Goal: Task Accomplishment & Management: Manage account settings

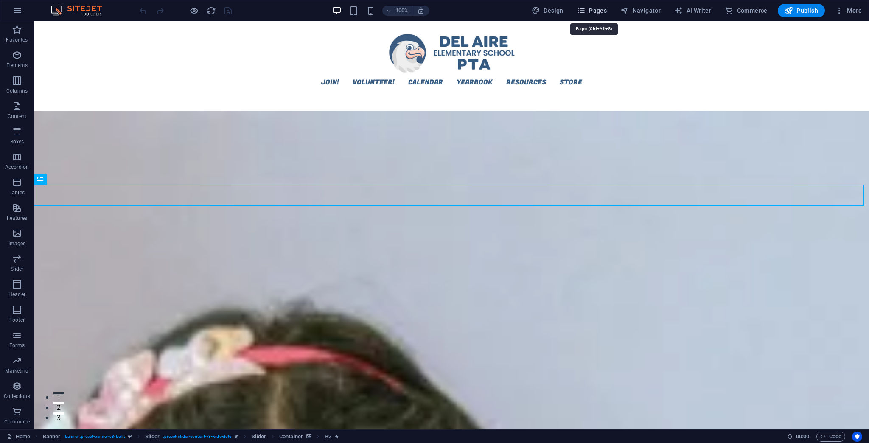
click at [585, 11] on icon "button" at bounding box center [581, 10] width 8 height 8
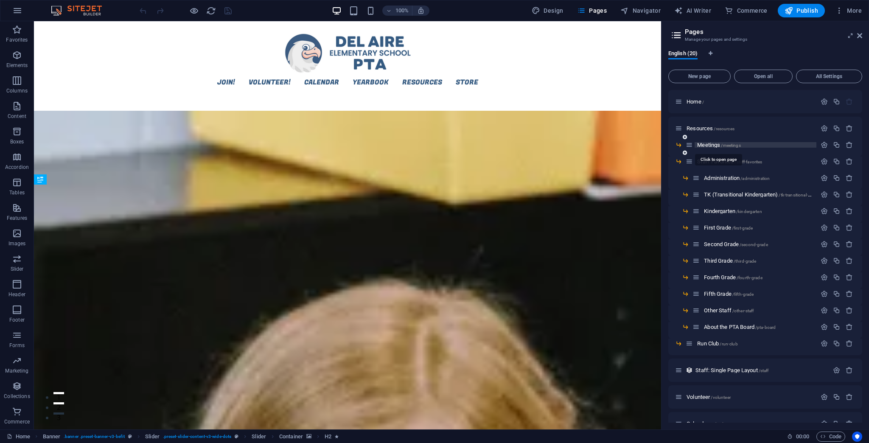
click at [701, 145] on span "Meetings /meetings" at bounding box center [718, 145] width 43 height 6
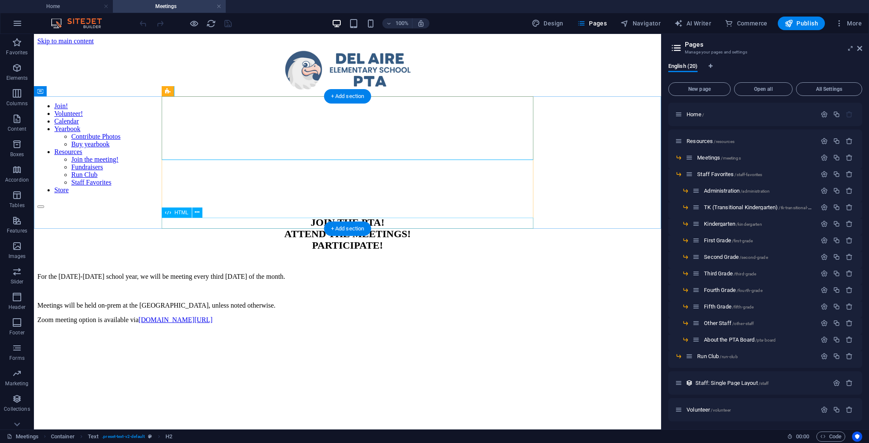
click at [170, 345] on div "Special Link" at bounding box center [347, 345] width 620 height 0
click at [174, 345] on div "Special Link" at bounding box center [347, 345] width 620 height 0
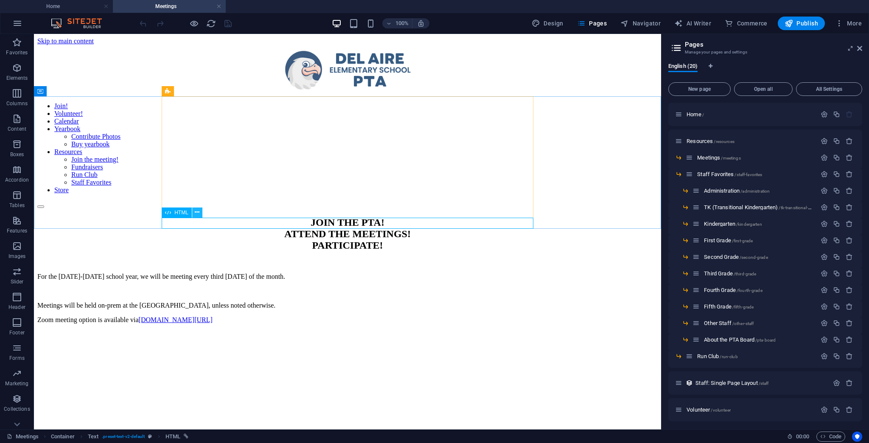
click at [200, 214] on button at bounding box center [197, 212] width 10 height 10
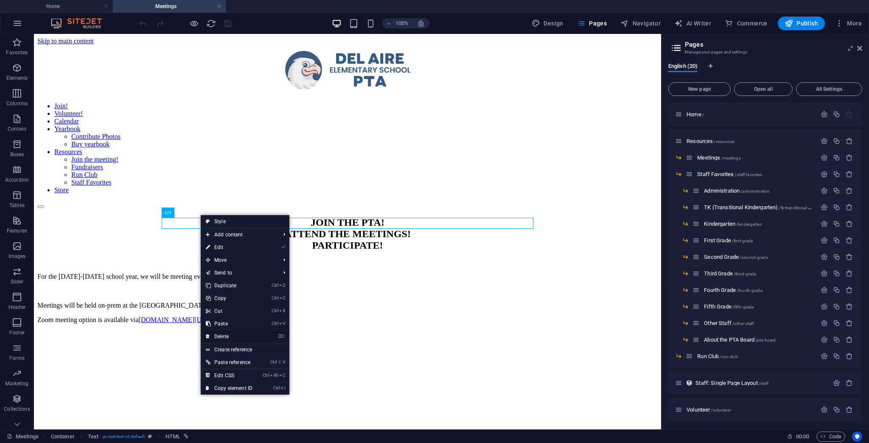
click at [252, 335] on link "⌦ Delete" at bounding box center [229, 336] width 57 height 13
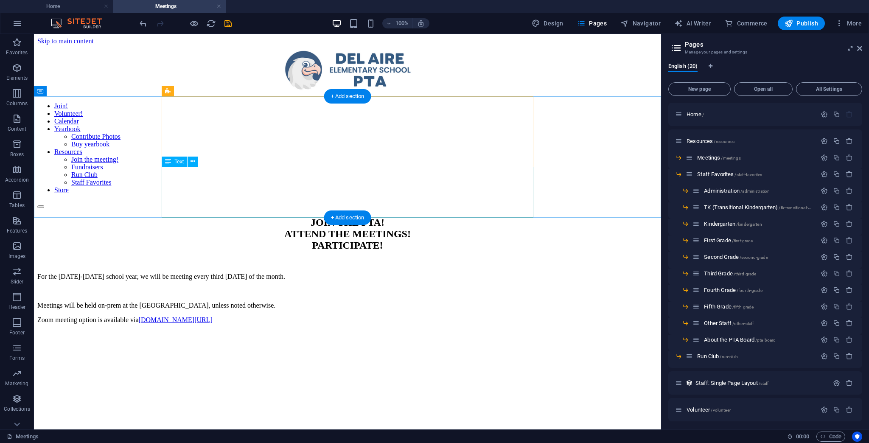
click at [355, 273] on div "For the [DATE]-[DATE] school year, we will be meeting every third [DATE] of the…" at bounding box center [347, 305] width 620 height 65
click at [579, 217] on div "JOIN THE PTA! ATTEND THE MEETINGS! PARTICIPATE! For the [DATE]-[DATE] school ye…" at bounding box center [347, 278] width 620 height 122
click at [352, 218] on div "+ Add section" at bounding box center [347, 217] width 47 height 14
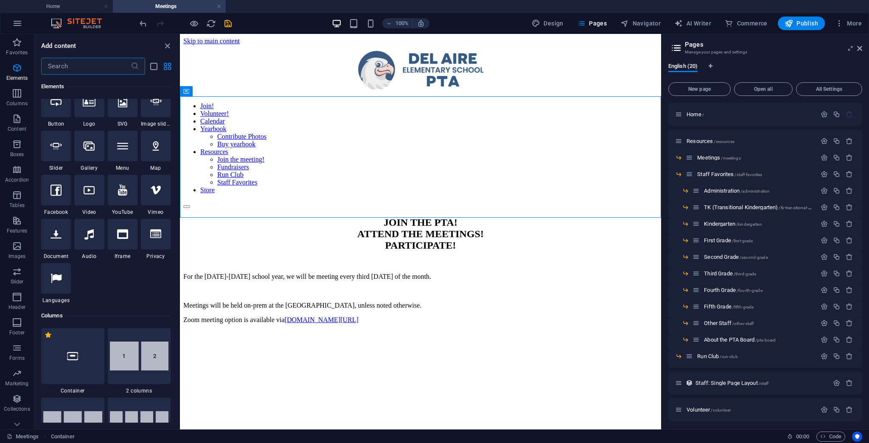
scroll to position [195, 0]
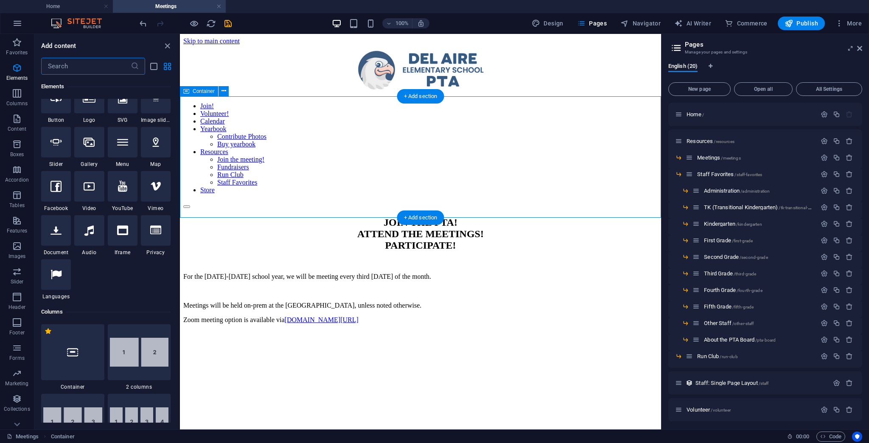
click at [619, 217] on div "JOIN THE PTA! ATTEND THE MEETINGS! PARTICIPATE! For the [DATE]-[DATE] school ye…" at bounding box center [420, 278] width 474 height 122
click at [426, 220] on div "+ Add section" at bounding box center [420, 217] width 47 height 14
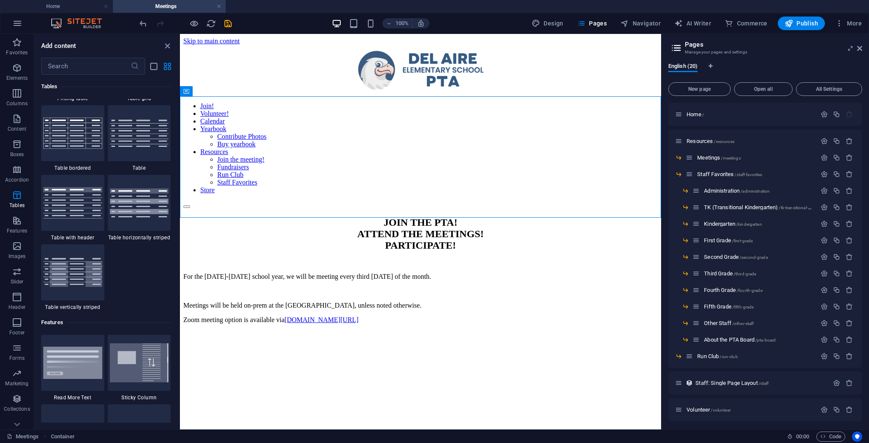
scroll to position [3045, 0]
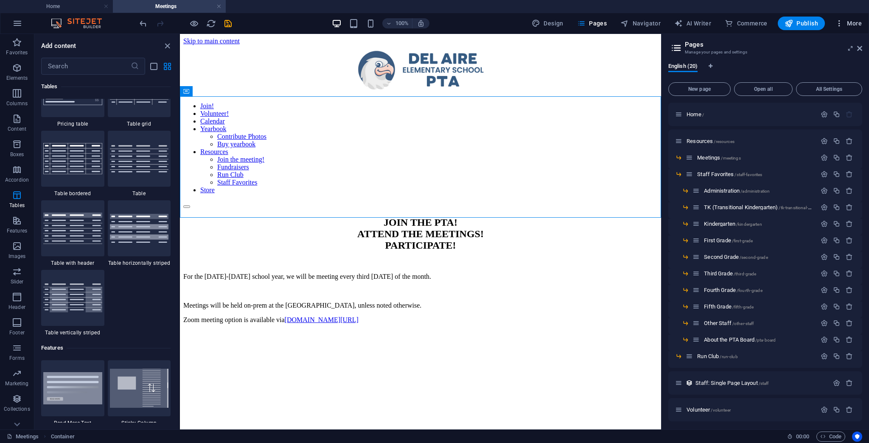
click at [852, 27] on span "More" at bounding box center [848, 23] width 27 height 8
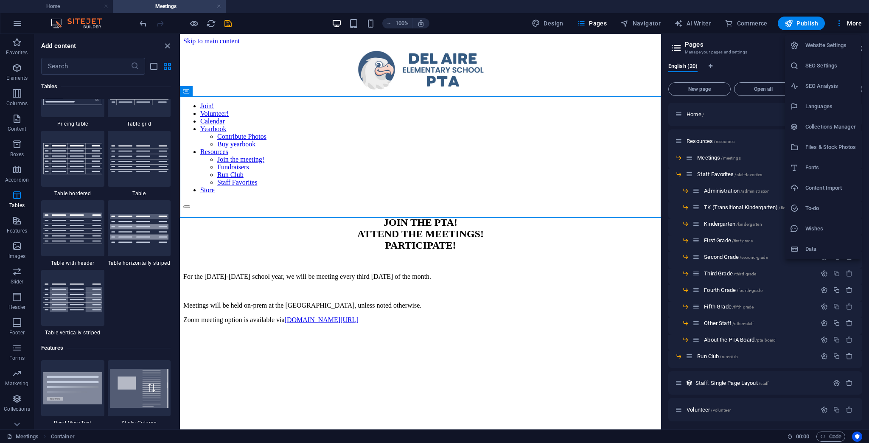
click at [81, 67] on div at bounding box center [434, 221] width 869 height 443
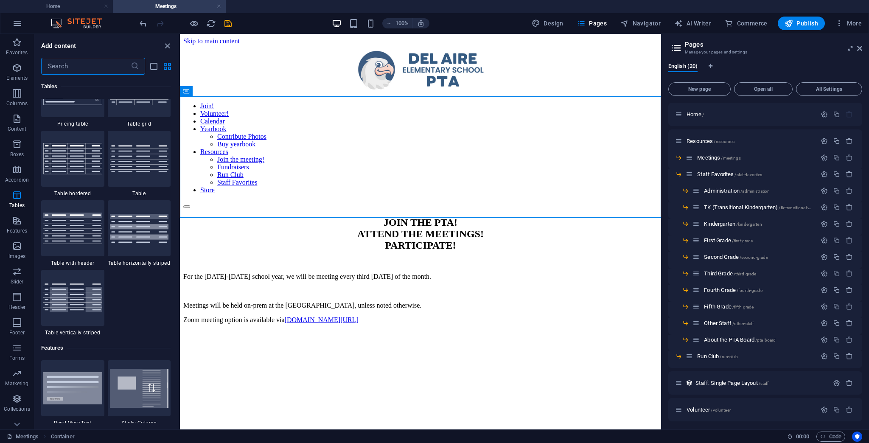
click at [72, 67] on input "text" at bounding box center [85, 66] width 89 height 17
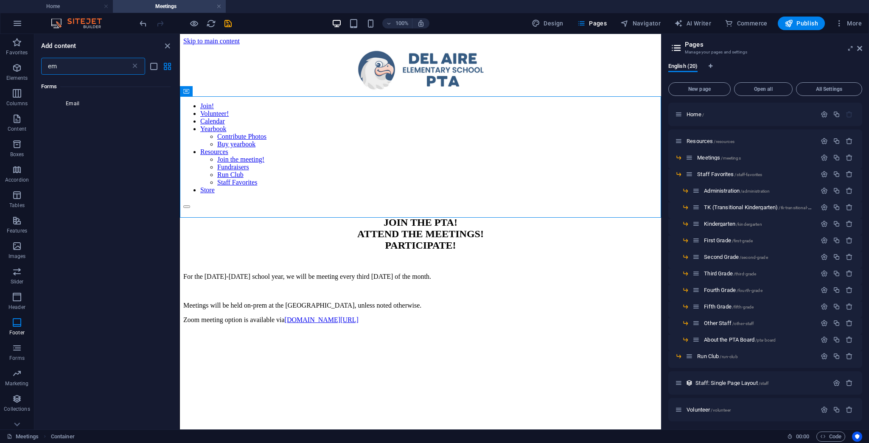
scroll to position [148, 0]
type input "embed"
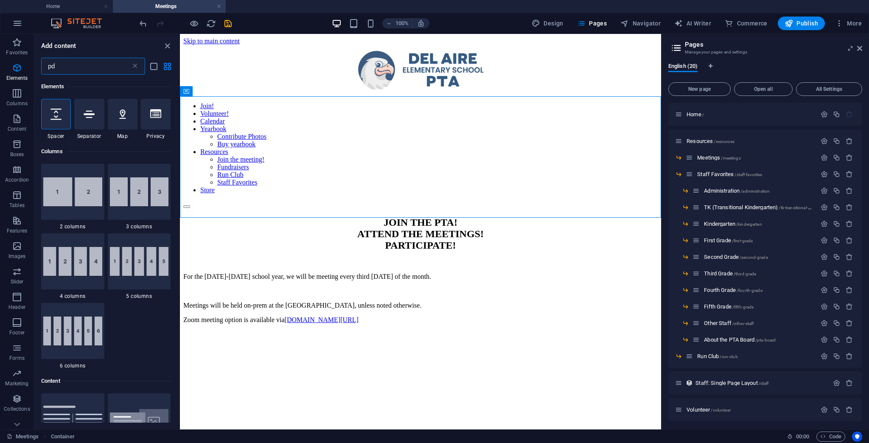
type input "pdf"
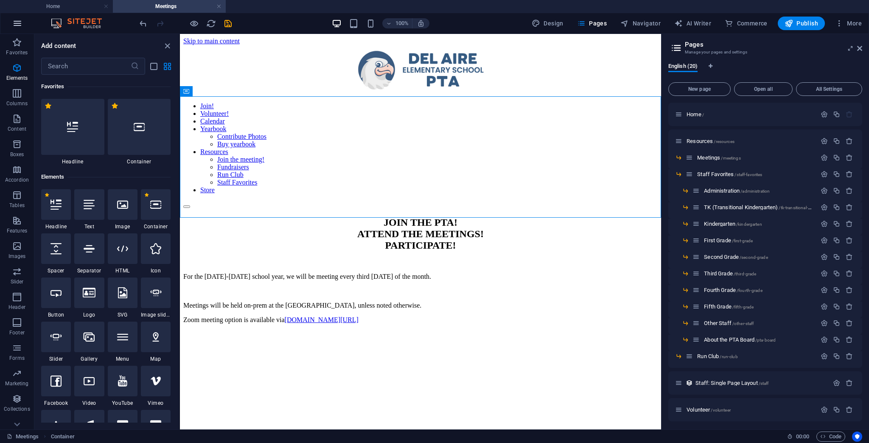
click at [9, 21] on button "button" at bounding box center [17, 23] width 20 height 20
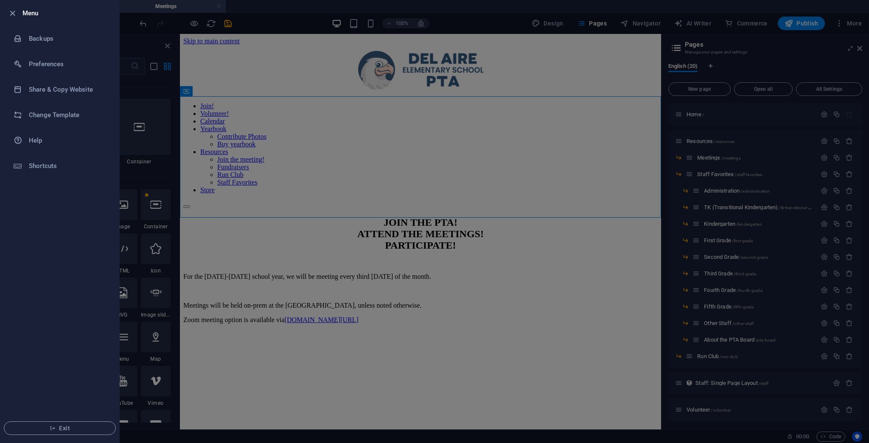
click at [140, 46] on div at bounding box center [434, 221] width 869 height 443
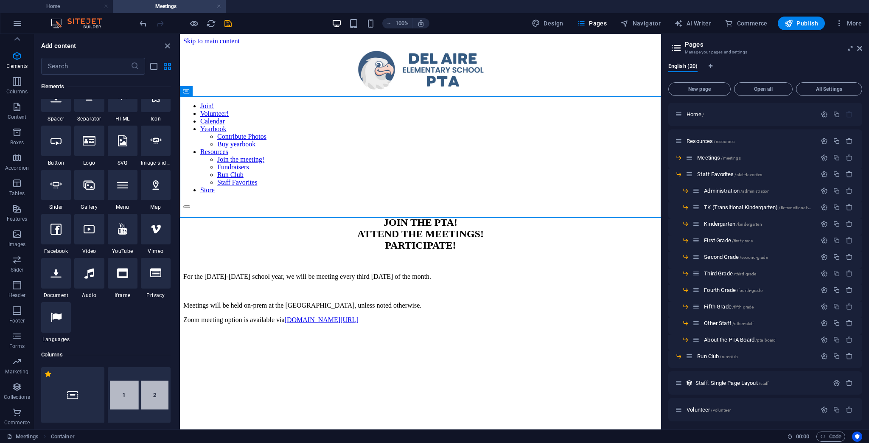
scroll to position [238, 0]
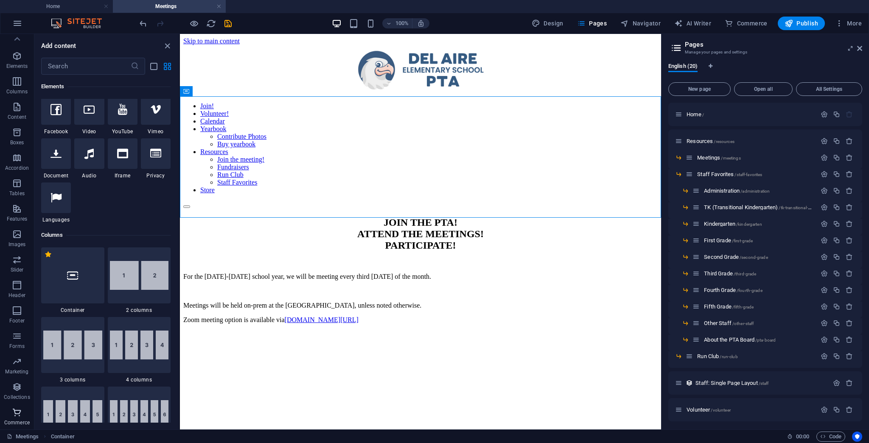
click at [19, 417] on icon "button" at bounding box center [17, 412] width 10 height 10
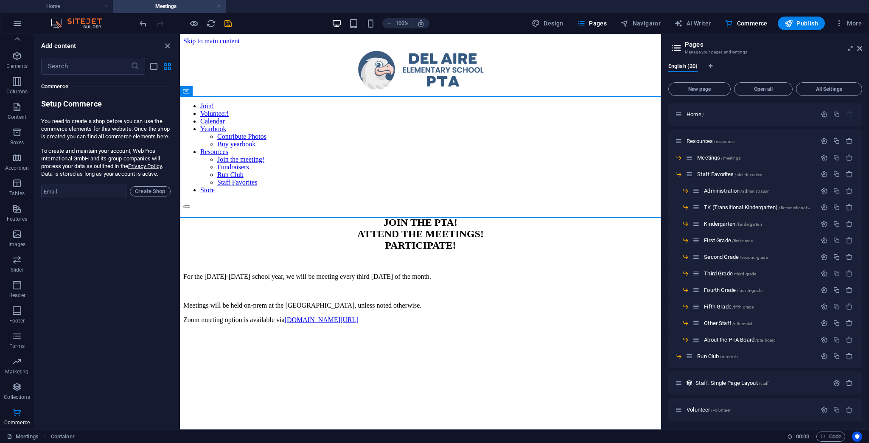
scroll to position [0, 0]
click at [455, 222] on html "Skip to main content Join! Volunteer! Calendar Yearbook Contribute Photos Buy y…" at bounding box center [420, 189] width 481 height 311
click at [17, 217] on icon "button" at bounding box center [17, 220] width 10 height 10
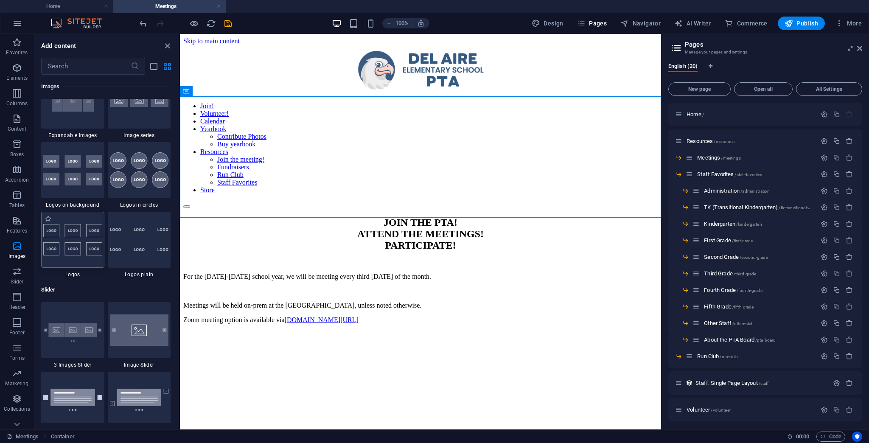
scroll to position [4799, 0]
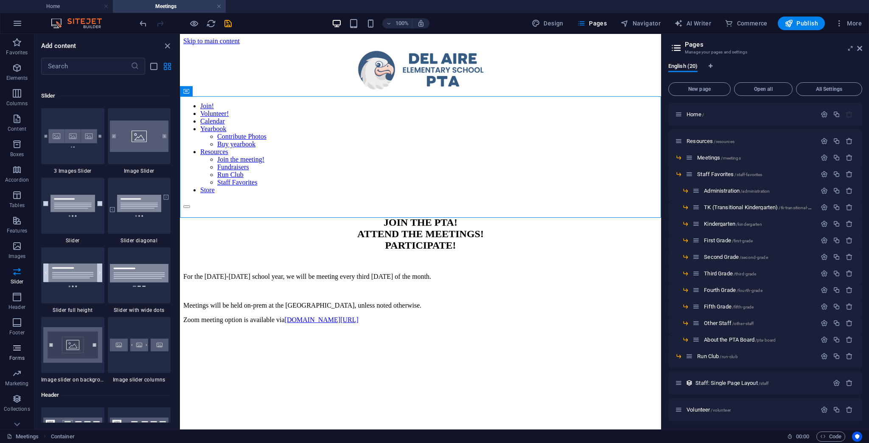
click at [16, 352] on icon "button" at bounding box center [17, 348] width 10 height 10
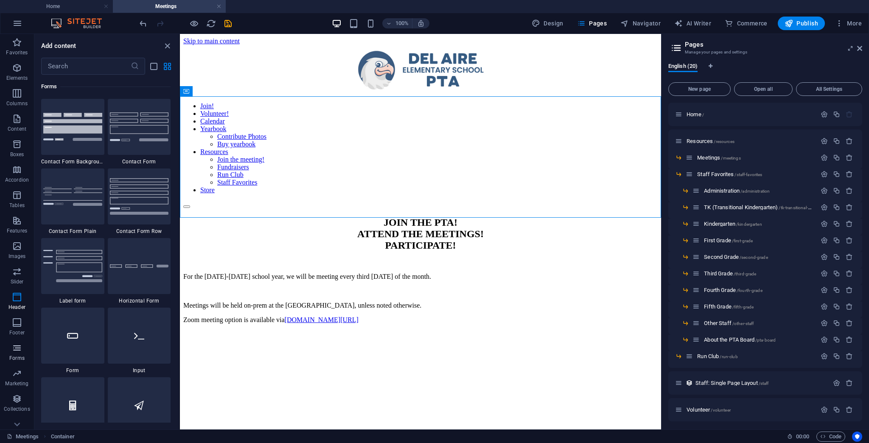
scroll to position [6193, 0]
click at [20, 64] on icon "button" at bounding box center [17, 68] width 10 height 10
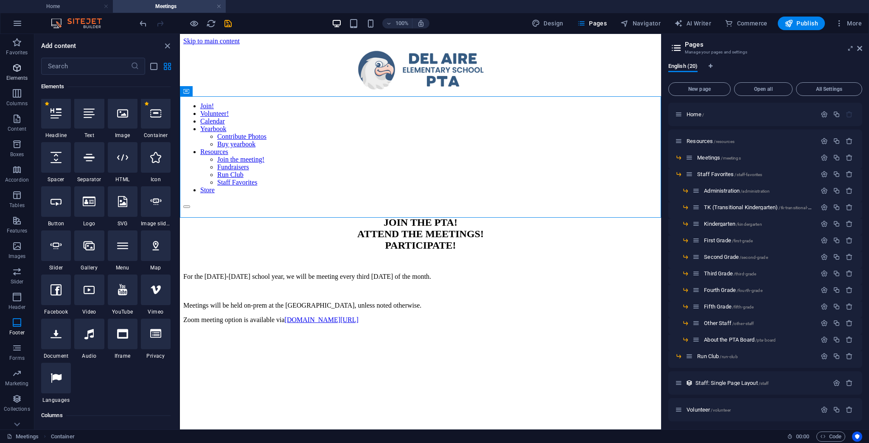
scroll to position [90, 0]
click at [129, 338] on div at bounding box center [123, 335] width 30 height 31
select select "%"
select select "px"
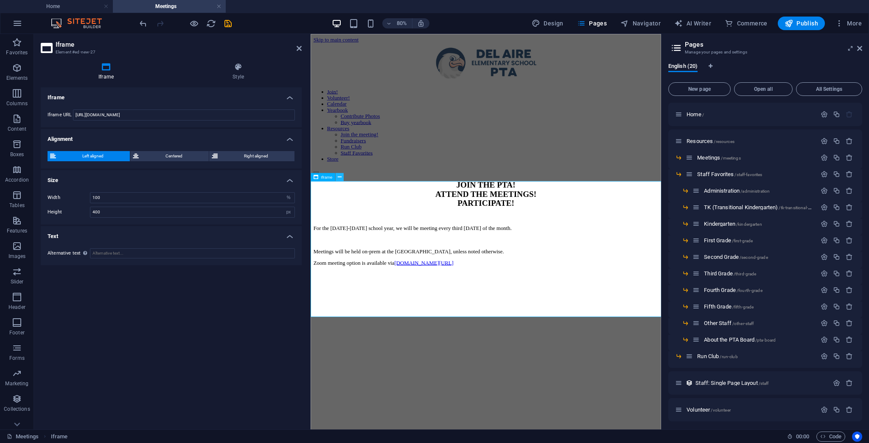
click at [336, 176] on button at bounding box center [339, 177] width 8 height 8
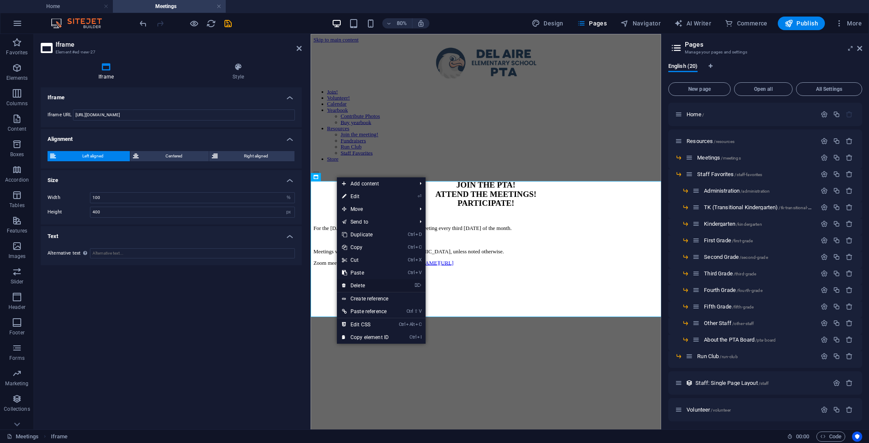
click at [380, 287] on link "⌦ Delete" at bounding box center [365, 285] width 57 height 13
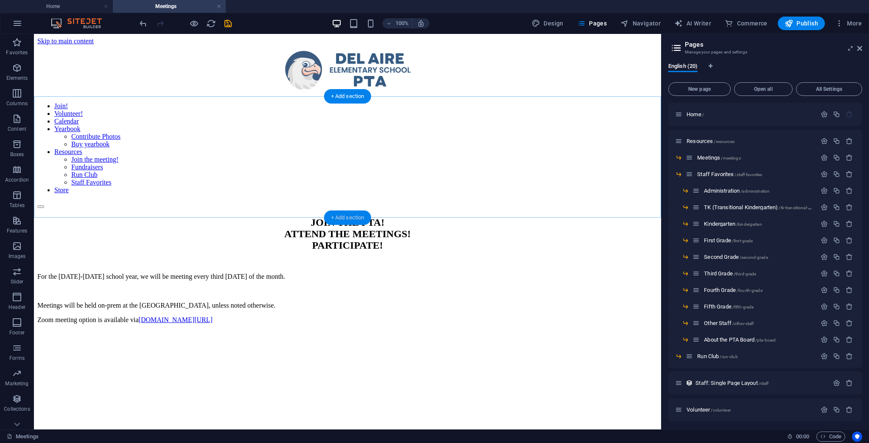
click at [350, 219] on div "+ Add section" at bounding box center [347, 217] width 47 height 14
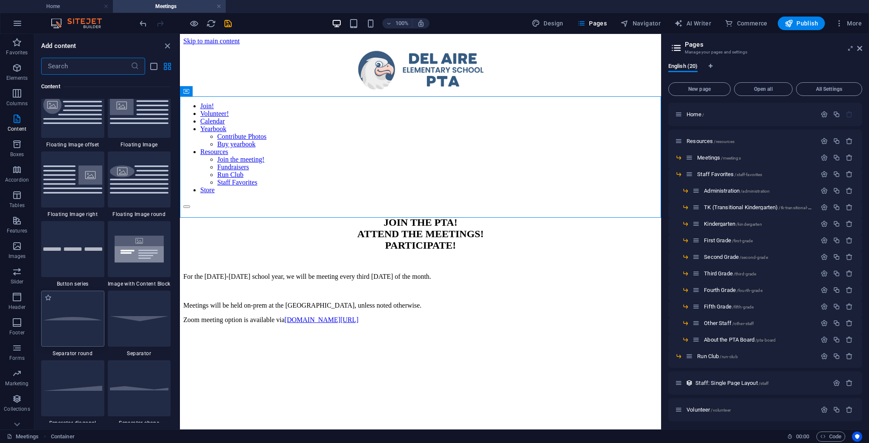
scroll to position [1993, 0]
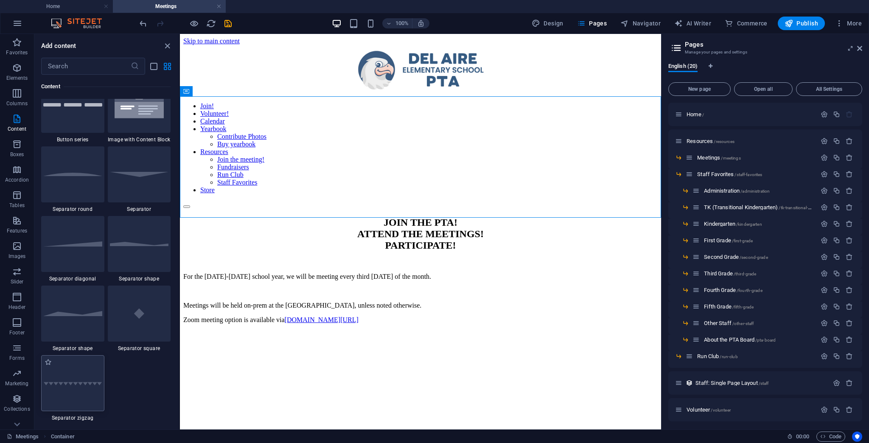
click at [87, 383] on img at bounding box center [72, 383] width 59 height 4
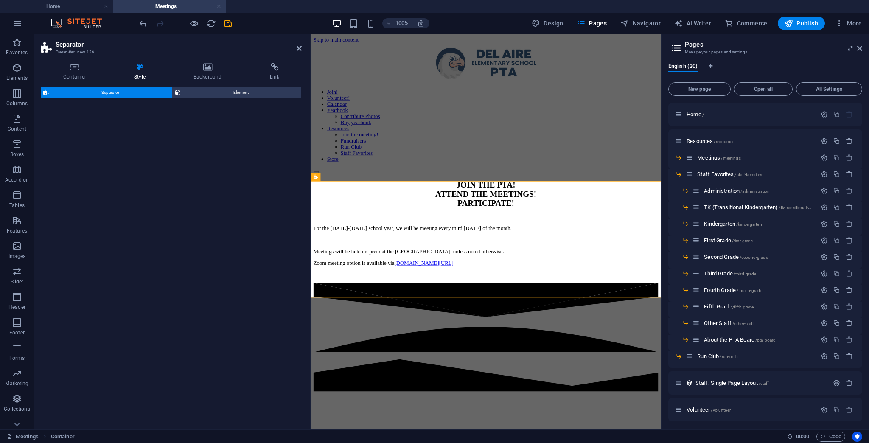
select select "zigzag"
select select "rem"
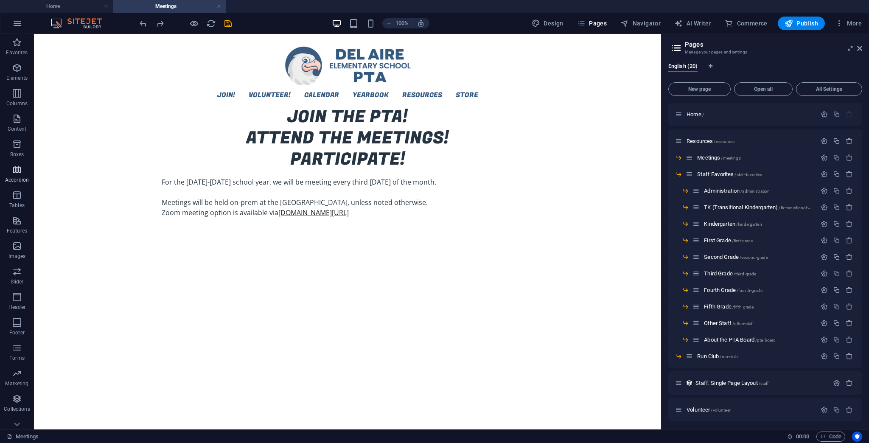
click at [19, 174] on icon "button" at bounding box center [17, 170] width 10 height 10
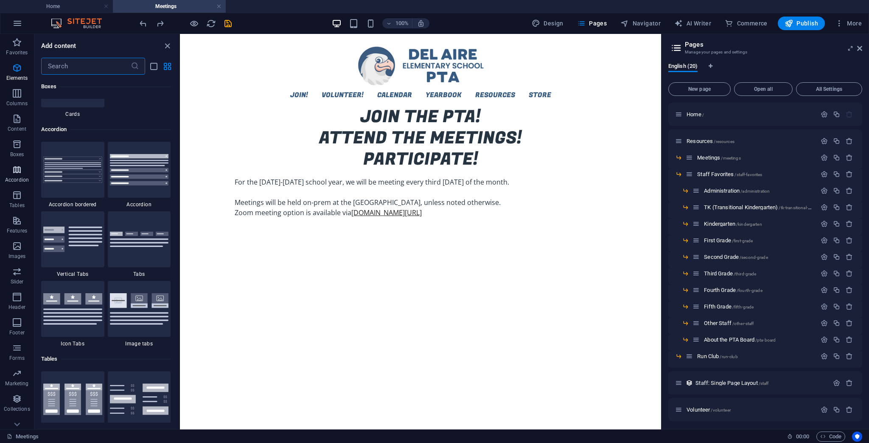
scroll to position [2708, 0]
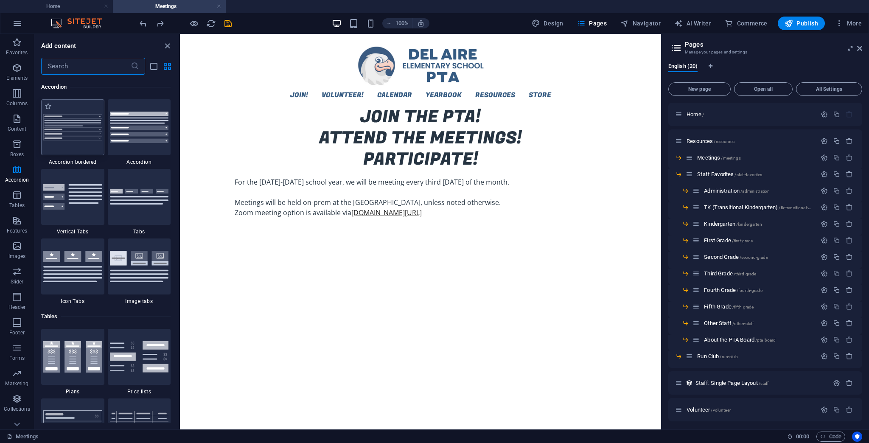
click at [62, 122] on img at bounding box center [72, 127] width 59 height 26
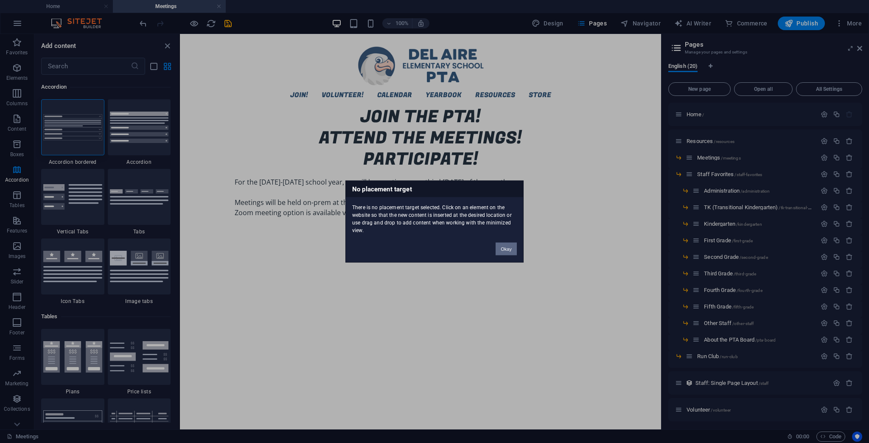
drag, startPoint x: 510, startPoint y: 247, endPoint x: 258, endPoint y: 203, distance: 255.8
click at [510, 247] on button "Okay" at bounding box center [505, 249] width 21 height 13
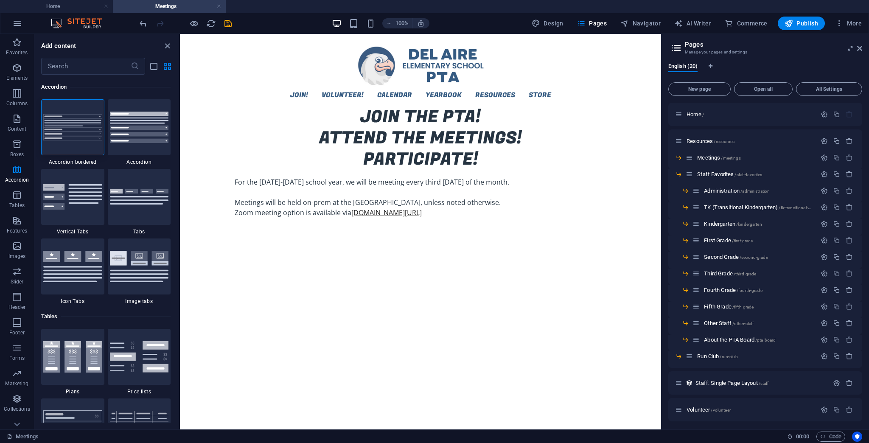
click at [403, 226] on html "Skip to main content Join! Volunteer! Calendar Yearbook Contribute Photos Buy y…" at bounding box center [420, 131] width 481 height 194
click at [423, 215] on div "+ Add section" at bounding box center [420, 217] width 47 height 14
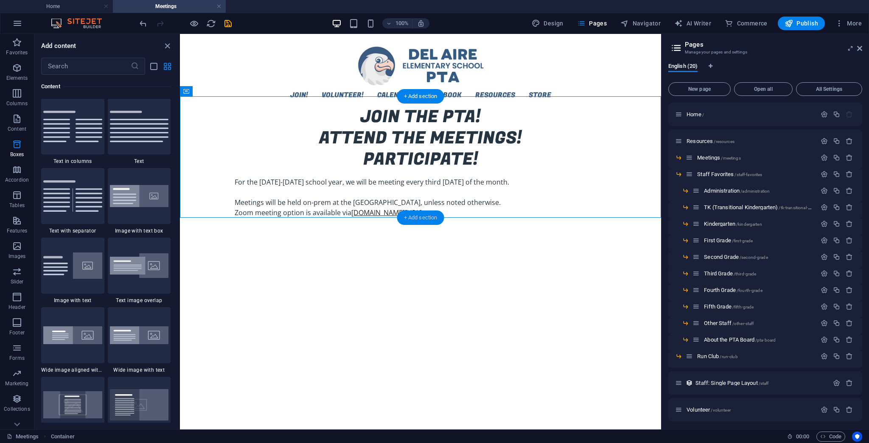
scroll to position [1484, 0]
click at [377, 228] on html "Skip to main content Join! Volunteer! Calendar Yearbook Contribute Photos Buy y…" at bounding box center [420, 131] width 481 height 194
click at [425, 216] on div "+ Add section" at bounding box center [420, 217] width 47 height 14
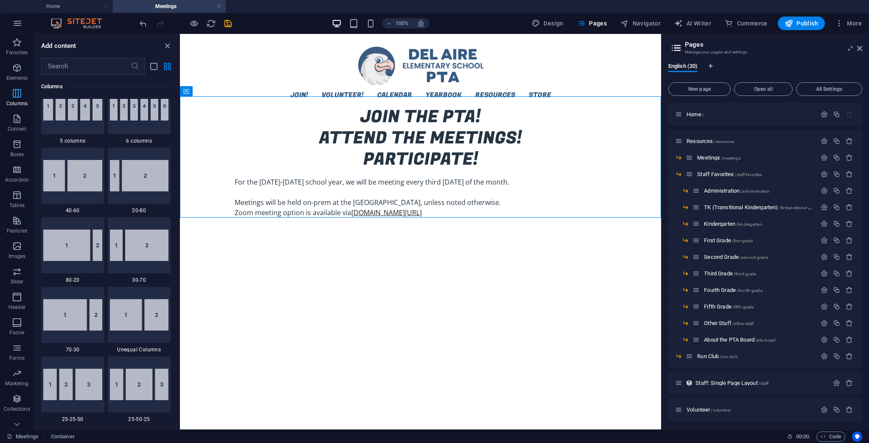
scroll to position [500, 0]
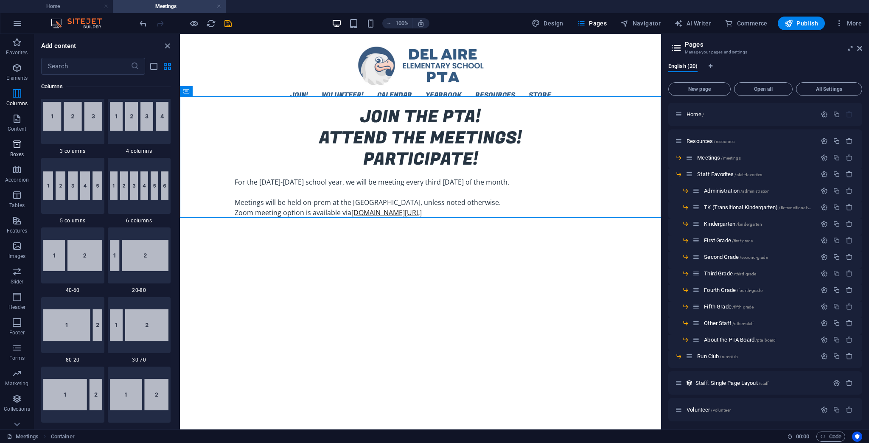
click at [17, 147] on icon "button" at bounding box center [17, 144] width 10 height 10
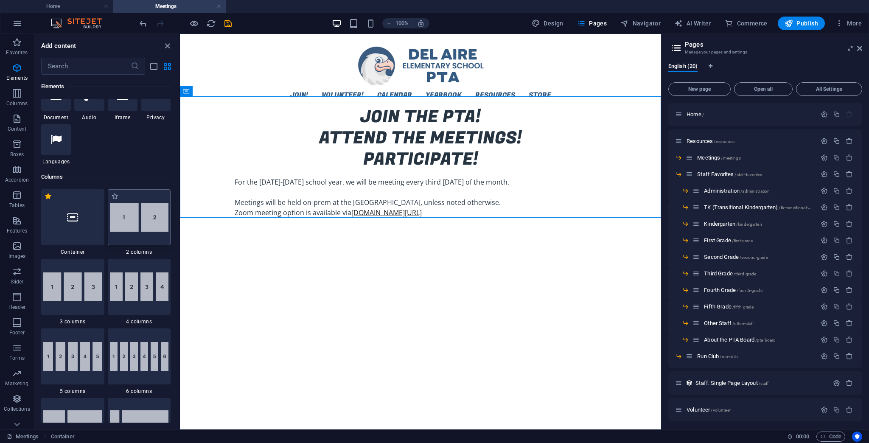
scroll to position [372, 0]
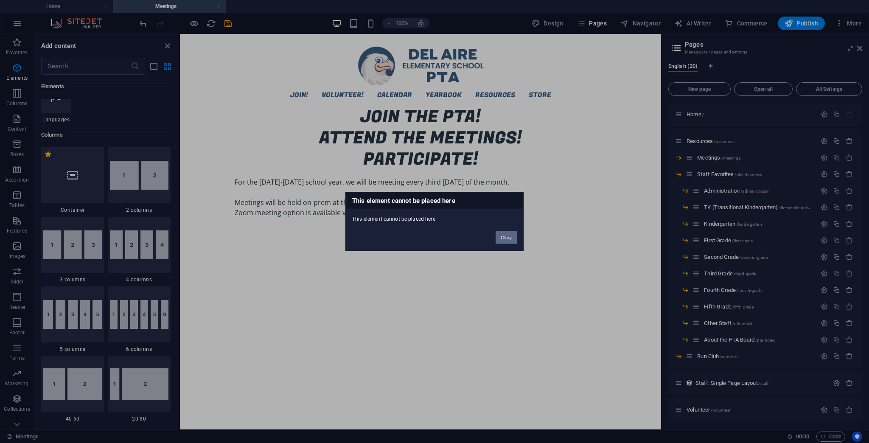
click at [504, 239] on button "Okay" at bounding box center [505, 237] width 21 height 13
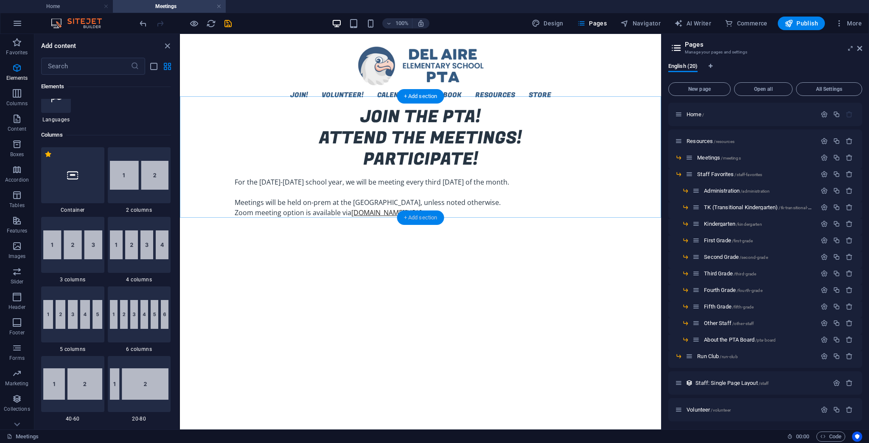
click at [423, 218] on div "+ Add section" at bounding box center [420, 217] width 47 height 14
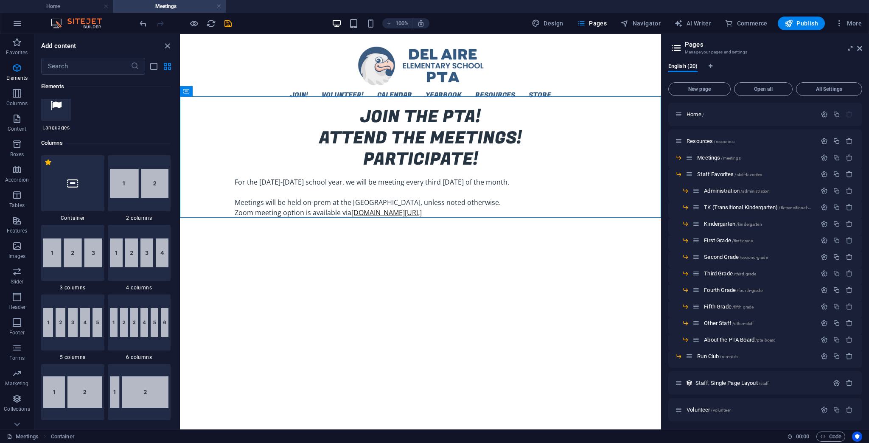
scroll to position [364, 0]
click at [78, 195] on div at bounding box center [72, 182] width 63 height 56
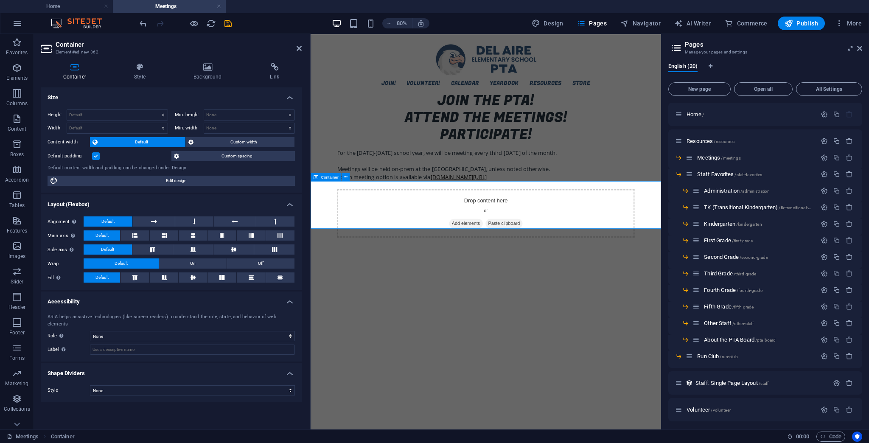
click at [497, 265] on span "Add elements" at bounding box center [505, 271] width 42 height 12
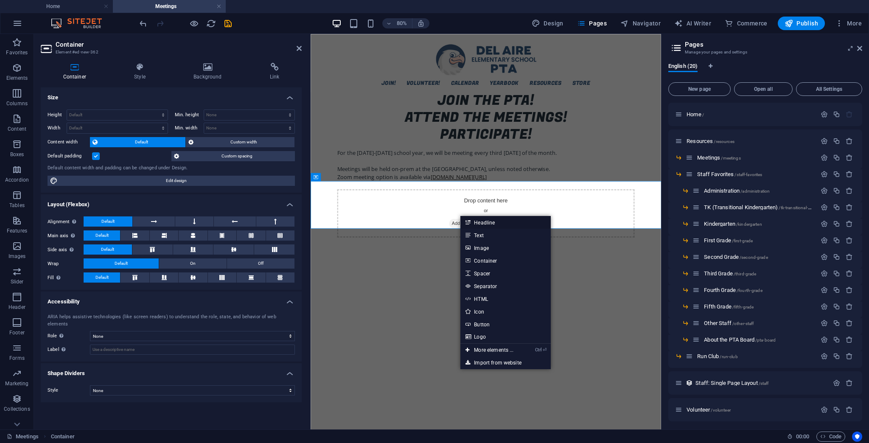
click at [484, 222] on link "Headline" at bounding box center [505, 222] width 90 height 13
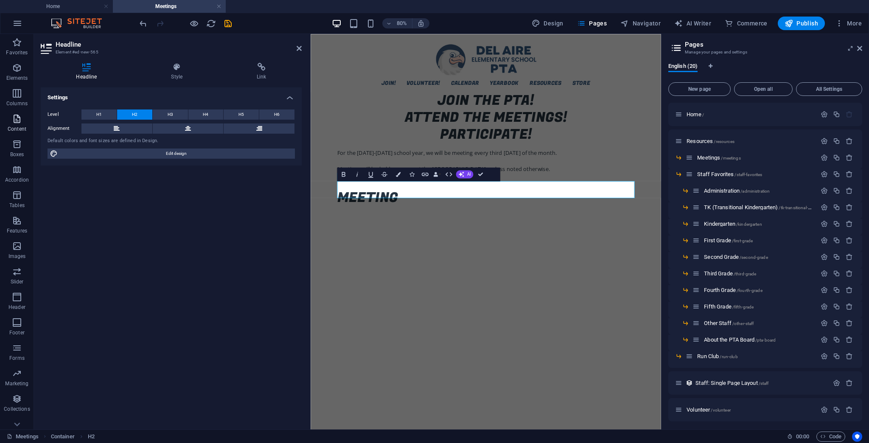
click at [16, 127] on p "Content" at bounding box center [17, 129] width 19 height 7
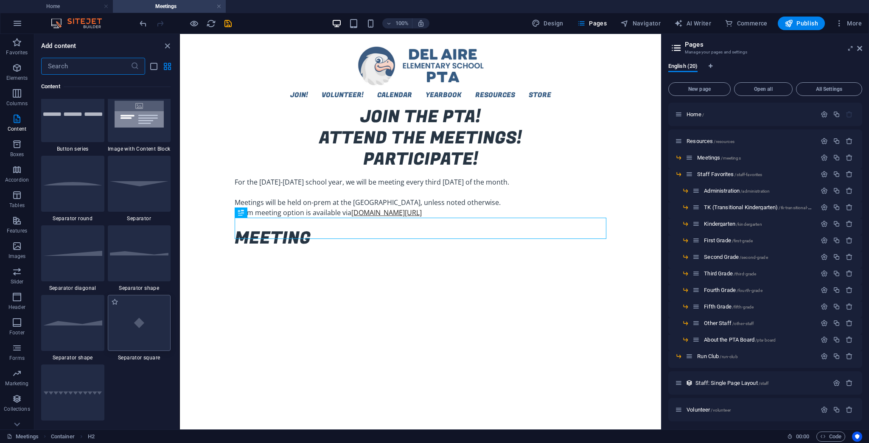
scroll to position [1993, 0]
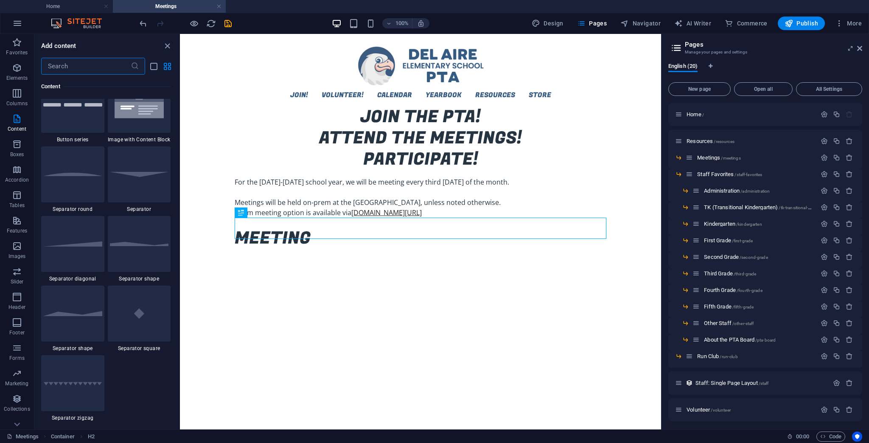
click at [100, 68] on input "text" at bounding box center [85, 66] width 89 height 17
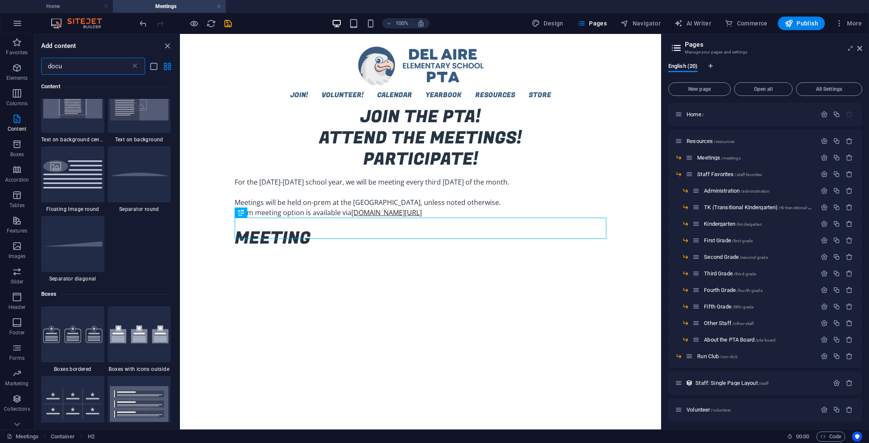
scroll to position [32, 0]
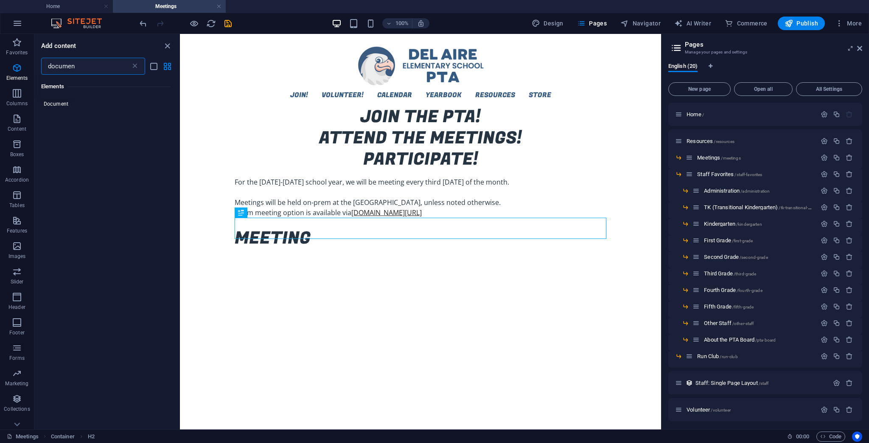
type input "document"
type input "download"
click at [168, 42] on icon "close panel" at bounding box center [167, 46] width 10 height 10
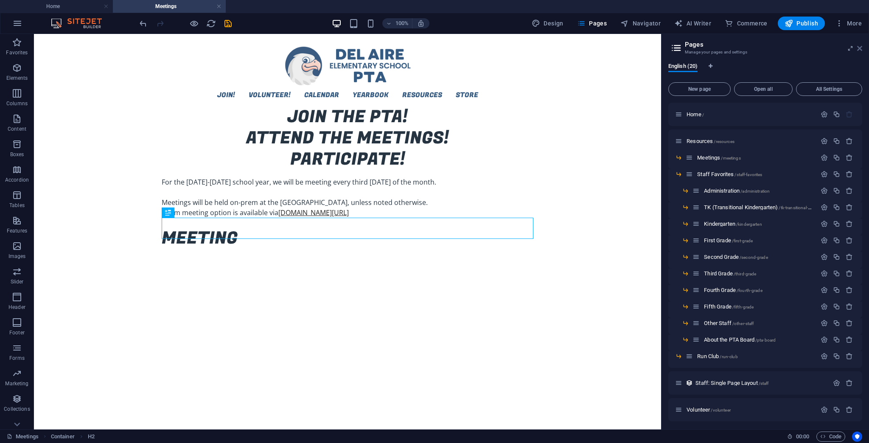
click at [857, 50] on icon at bounding box center [859, 48] width 5 height 7
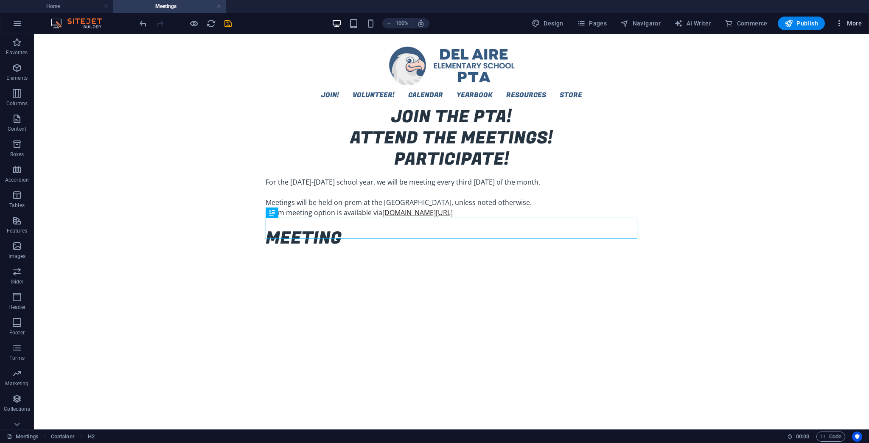
click at [853, 25] on span "More" at bounding box center [848, 23] width 27 height 8
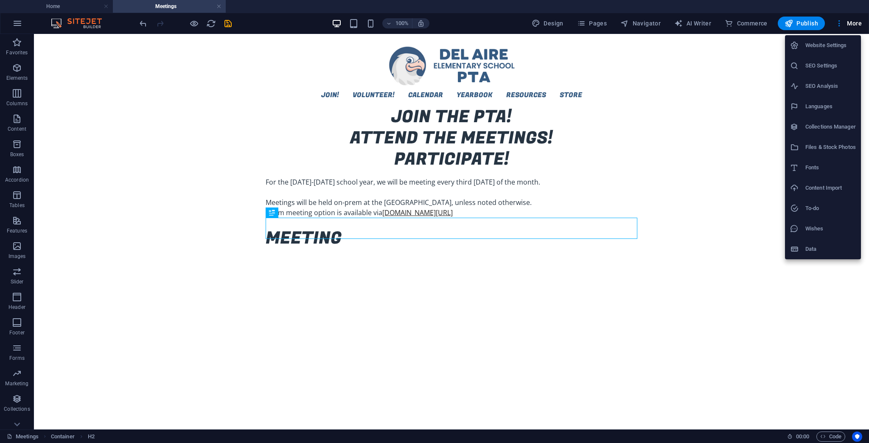
click at [835, 141] on li "Files & Stock Photos" at bounding box center [823, 147] width 76 height 20
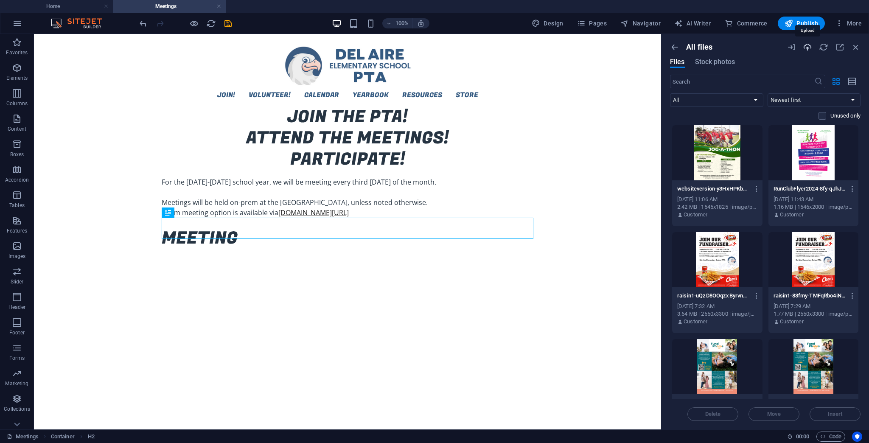
click at [805, 47] on icon "button" at bounding box center [807, 46] width 9 height 9
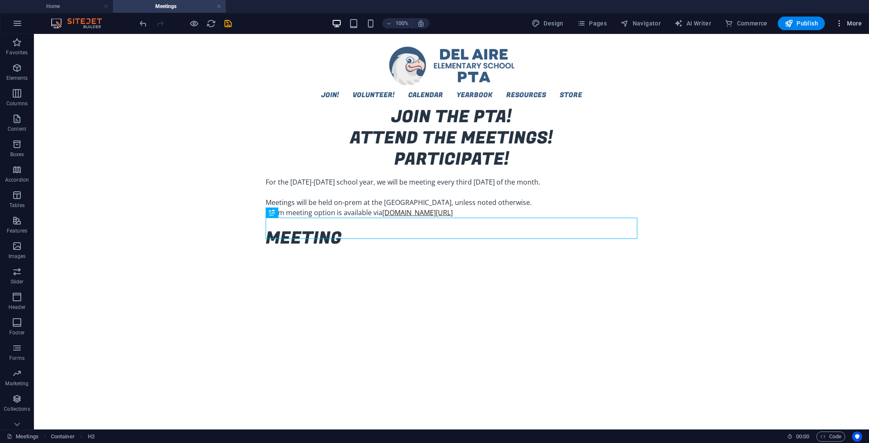
click at [845, 24] on span "More" at bounding box center [848, 23] width 27 height 8
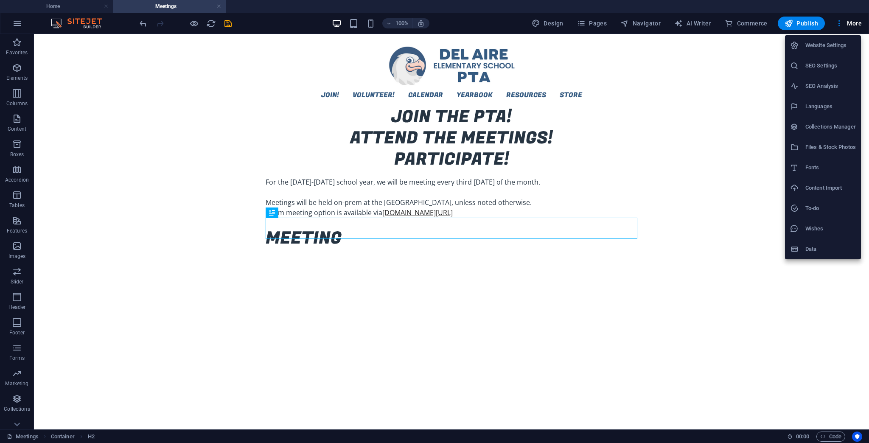
click at [815, 144] on h6 "Files & Stock Photos" at bounding box center [830, 147] width 50 height 10
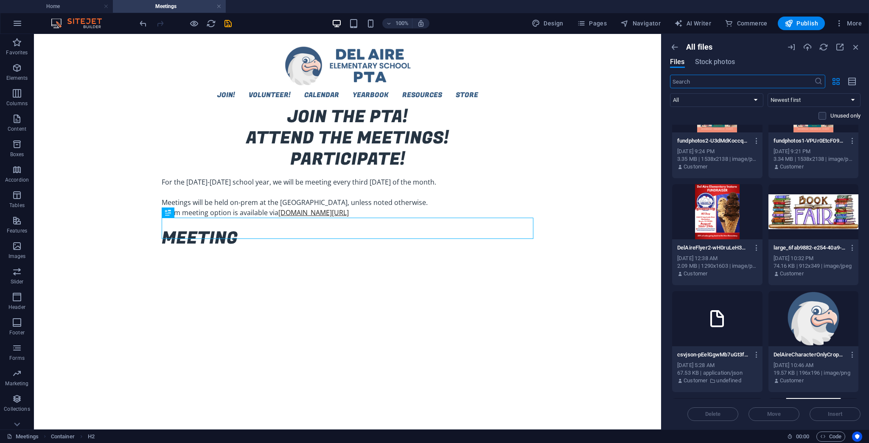
scroll to position [271, 0]
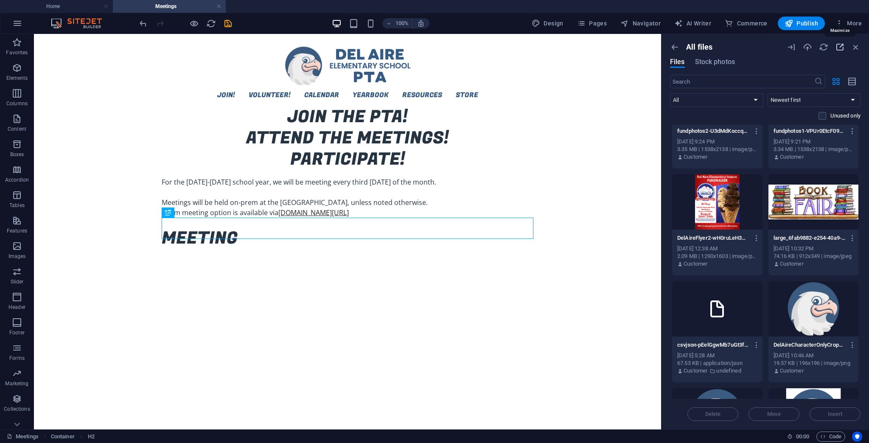
click at [840, 51] on icon "button" at bounding box center [839, 46] width 9 height 9
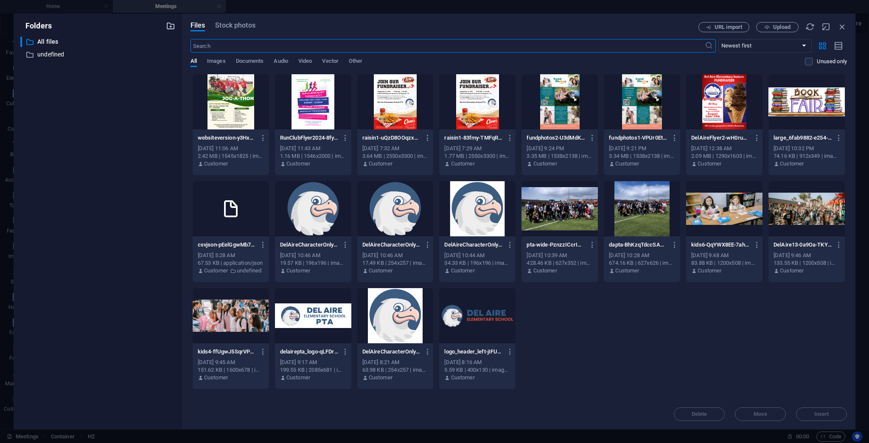
click at [170, 25] on icon "button" at bounding box center [170, 25] width 9 height 9
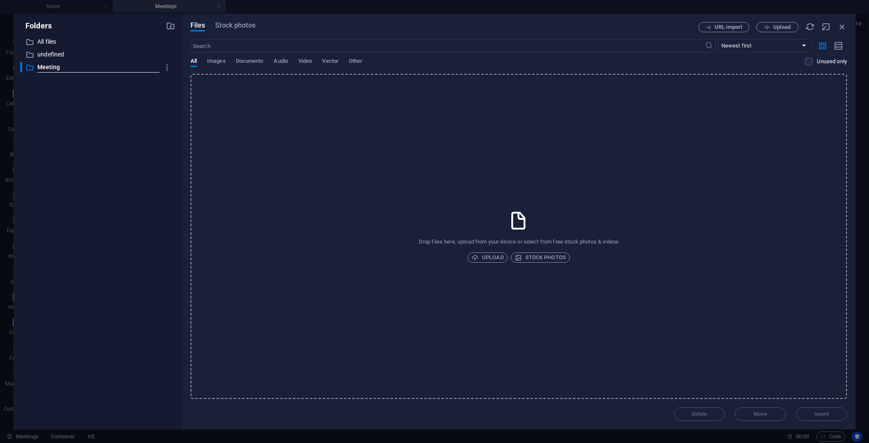
type input "Meeting"
click at [73, 68] on p "Meeting" at bounding box center [98, 67] width 122 height 10
click at [129, 69] on input "Meeting" at bounding box center [98, 67] width 122 height 10
type input "MeetingMinutes"
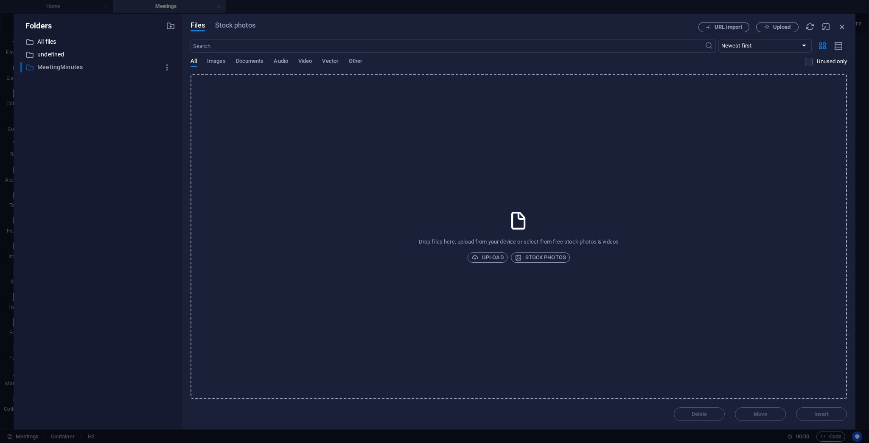
click at [57, 68] on p "MeetingMinutes" at bounding box center [98, 67] width 122 height 10
click at [770, 28] on span "Upload" at bounding box center [777, 28] width 35 height 6
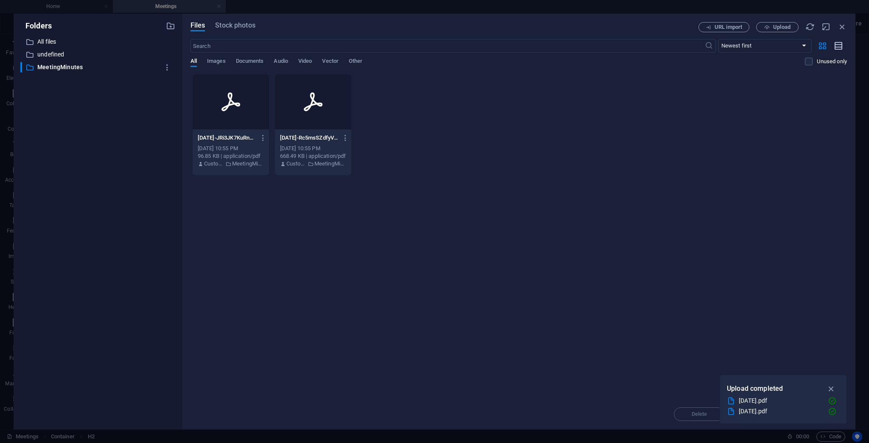
click at [834, 47] on icon "button" at bounding box center [838, 46] width 9 height 10
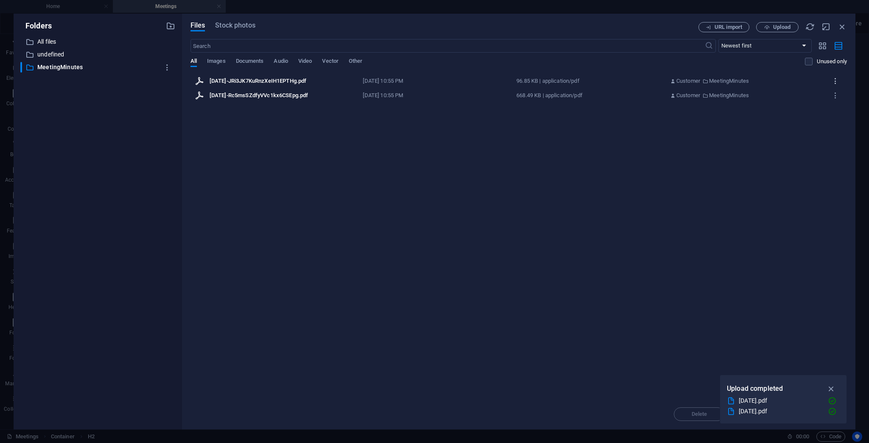
click at [833, 83] on icon "button" at bounding box center [835, 81] width 8 height 8
click at [835, 120] on h6 "Get link" at bounding box center [838, 123] width 35 height 10
click at [826, 27] on icon "button" at bounding box center [825, 26] width 9 height 9
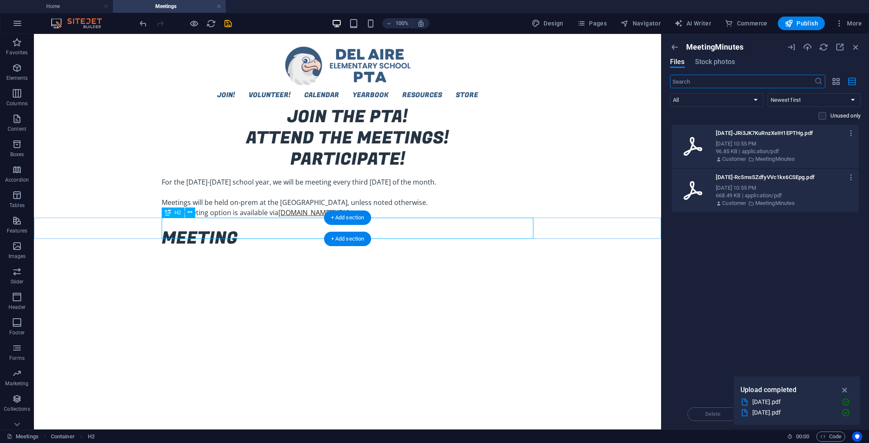
click at [249, 228] on div "MEETING" at bounding box center [348, 238] width 372 height 21
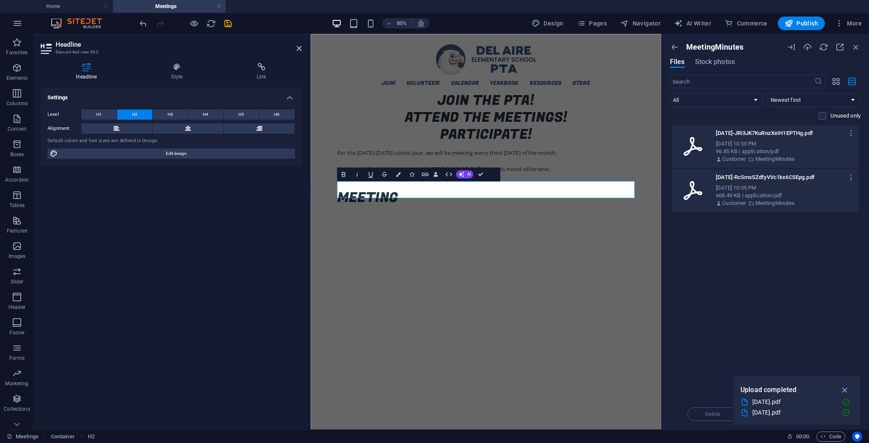
click at [433, 228] on h2 "MEETING" at bounding box center [530, 238] width 372 height 21
click at [188, 127] on icon at bounding box center [188, 128] width 6 height 10
click at [514, 249] on html "Skip to main content Join! Volunteer! Calendar Yearbook Contribute Photos Buy y…" at bounding box center [529, 141] width 438 height 215
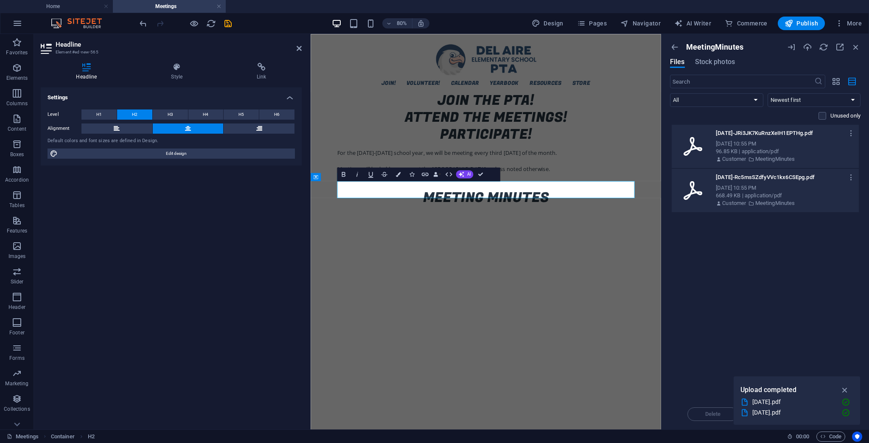
click at [712, 249] on html "Skip to main content Join! Volunteer! Calendar Yearbook Contribute Photos Buy y…" at bounding box center [529, 141] width 438 height 215
click at [723, 228] on div "MEETING MINUTES" at bounding box center [529, 238] width 438 height 21
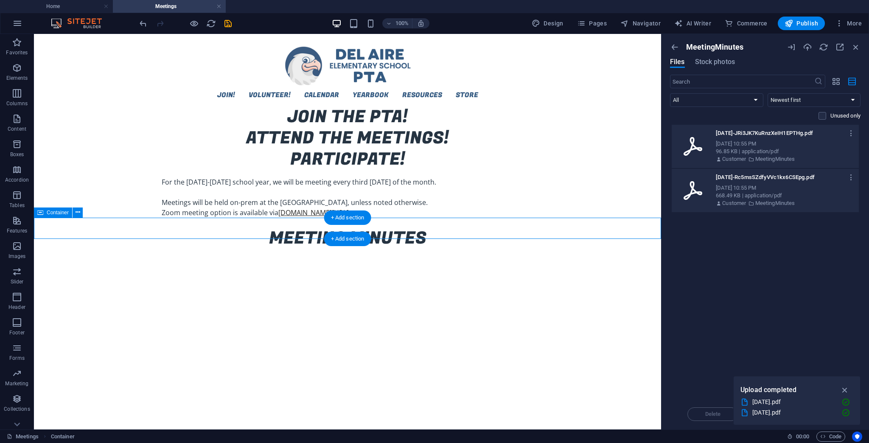
click at [578, 228] on div "MEETING MINUTES" at bounding box center [347, 238] width 627 height 21
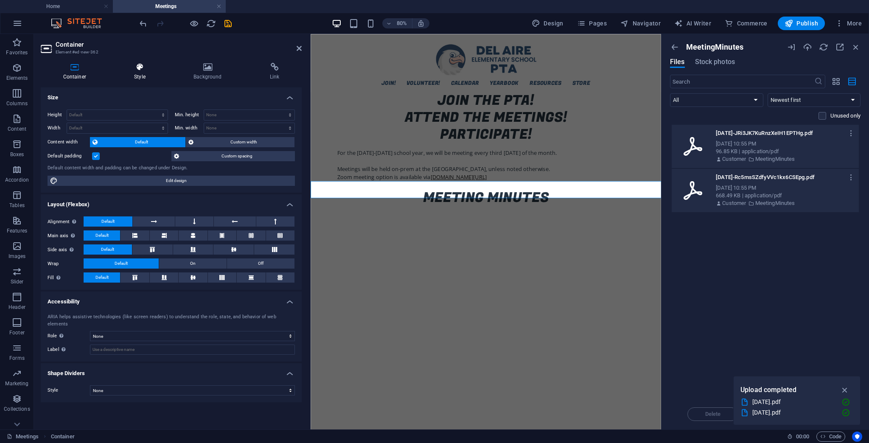
click at [142, 68] on icon at bounding box center [140, 67] width 56 height 8
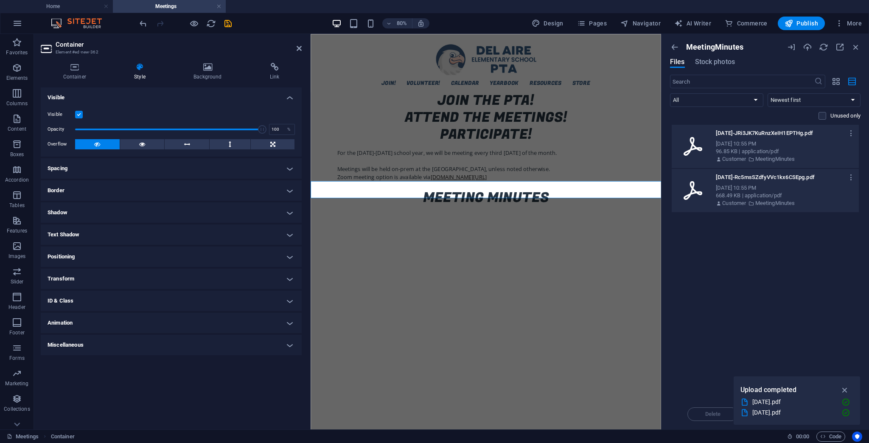
click at [80, 170] on h4 "Spacing" at bounding box center [171, 168] width 261 height 20
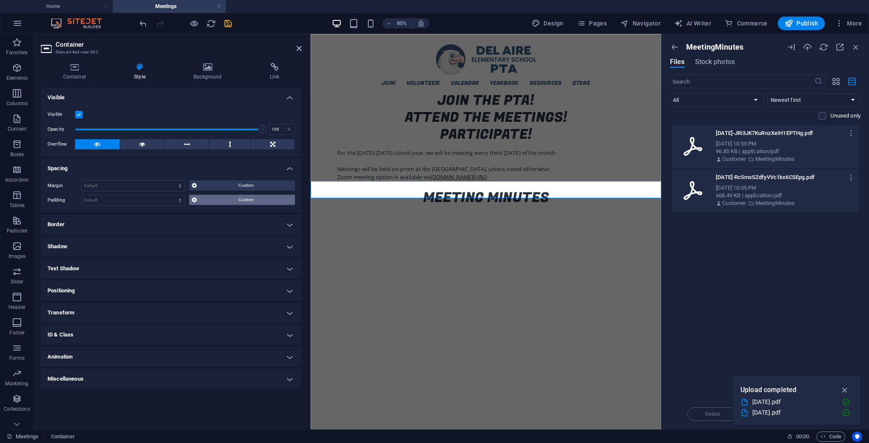
click at [202, 201] on span "Custom" at bounding box center [245, 200] width 93 height 10
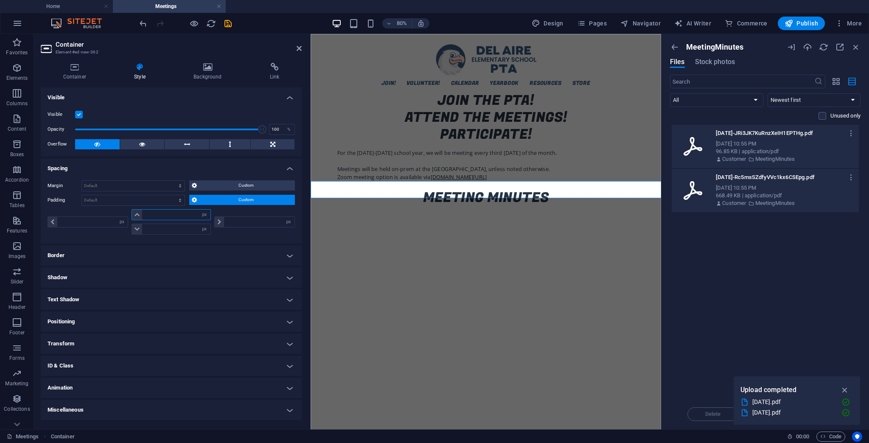
click at [183, 213] on input "number" at bounding box center [176, 215] width 68 height 10
type input "30"
type input "0"
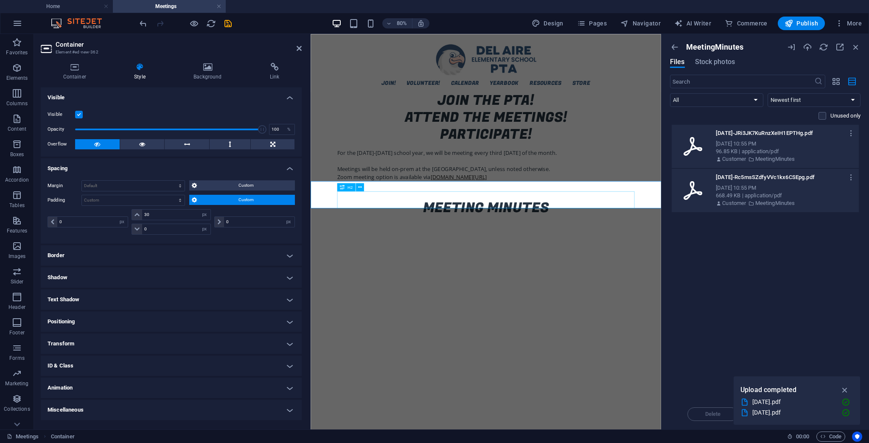
click at [676, 240] on div "MEETING MINUTES" at bounding box center [530, 250] width 372 height 21
click at [729, 237] on div "MEETING MINUTES" at bounding box center [529, 245] width 438 height 34
click at [299, 49] on icon at bounding box center [298, 48] width 5 height 7
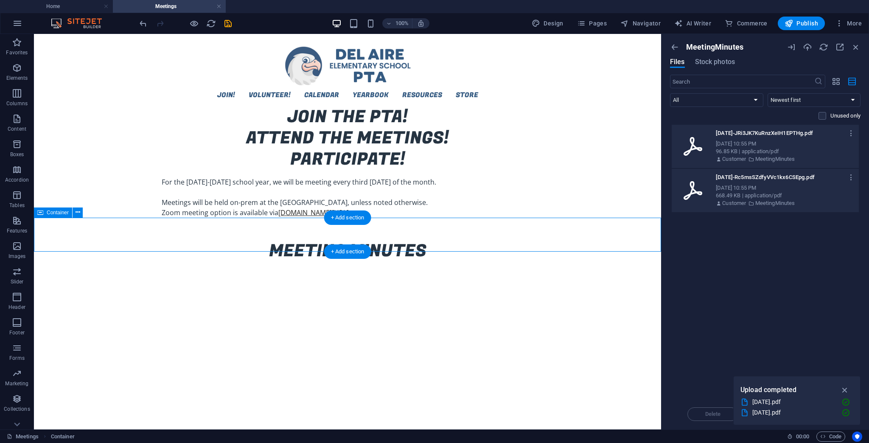
click at [49, 242] on div "MEETING MINUTES" at bounding box center [347, 245] width 627 height 34
click at [78, 214] on icon at bounding box center [77, 212] width 5 height 9
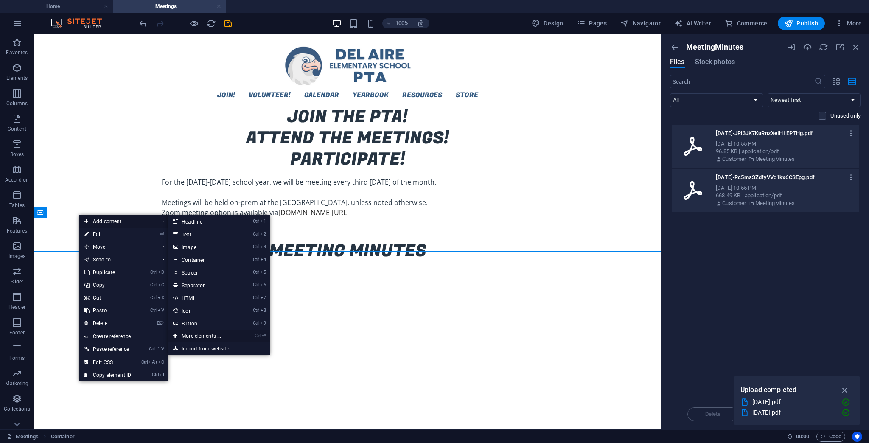
click at [206, 335] on link "Ctrl ⏎ More elements ..." at bounding box center [203, 336] width 70 height 13
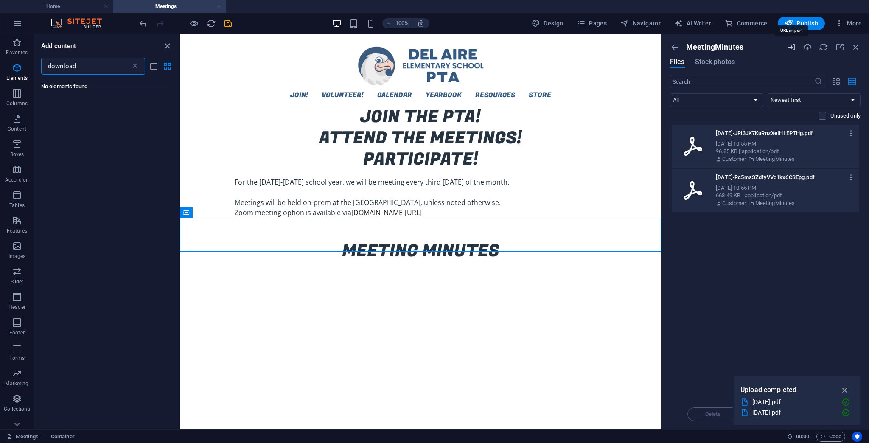
click at [792, 49] on icon "button" at bounding box center [790, 46] width 9 height 9
select select "MeetingMinutes"
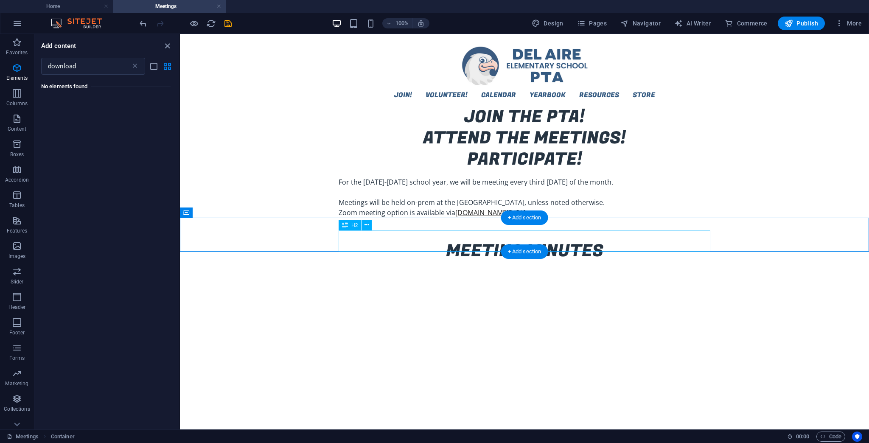
click at [626, 241] on div "MEETING MINUTES" at bounding box center [524, 250] width 372 height 21
click at [721, 242] on div "MEETING MINUTES" at bounding box center [524, 245] width 689 height 34
click at [223, 215] on icon at bounding box center [223, 212] width 5 height 9
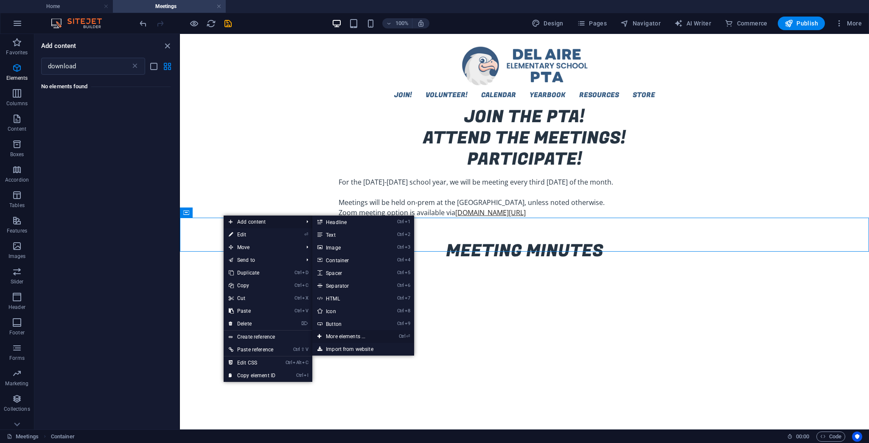
click at [345, 336] on link "Ctrl ⏎ More elements ..." at bounding box center [347, 336] width 70 height 13
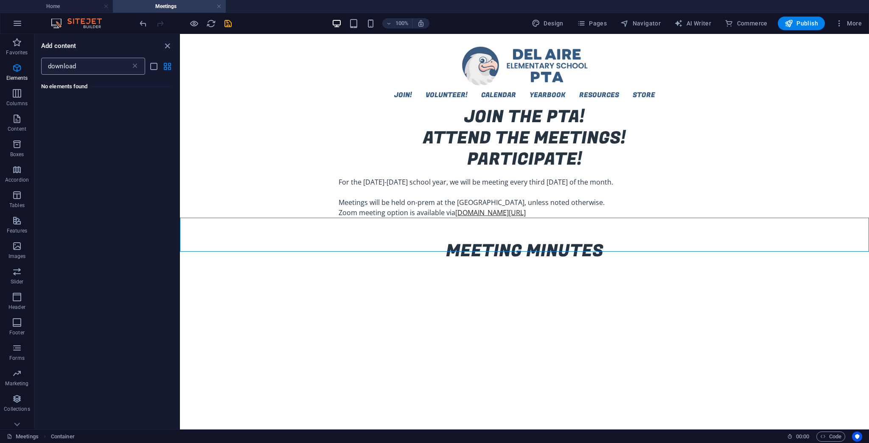
click at [109, 73] on input "download" at bounding box center [85, 66] width 89 height 17
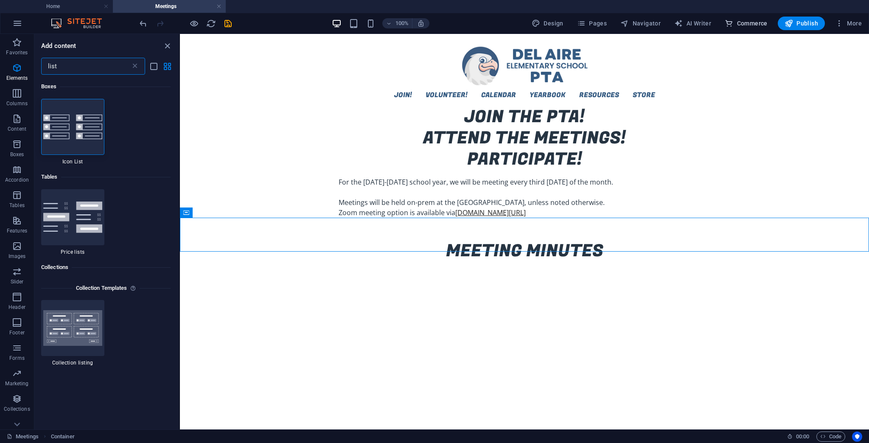
type input "list"
click at [69, 120] on img at bounding box center [72, 127] width 59 height 25
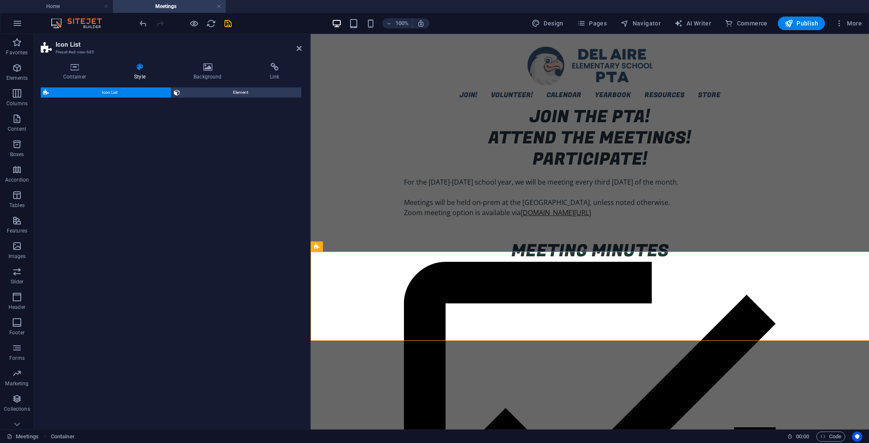
select select "rem"
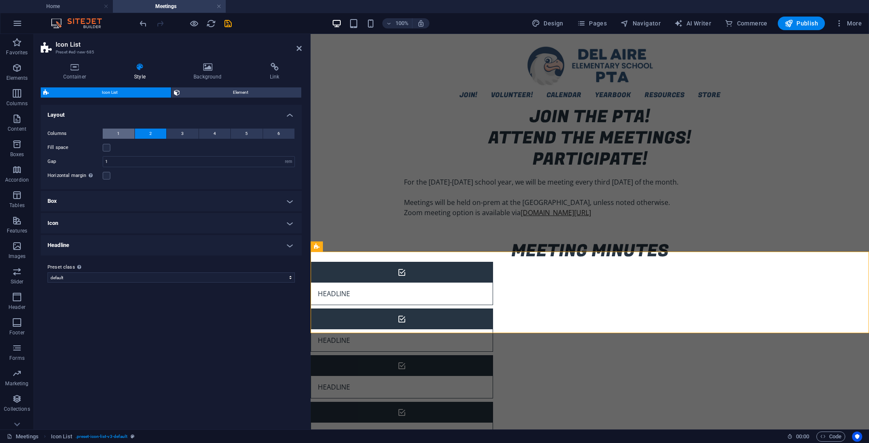
click at [121, 132] on button "1" at bounding box center [119, 134] width 32 height 10
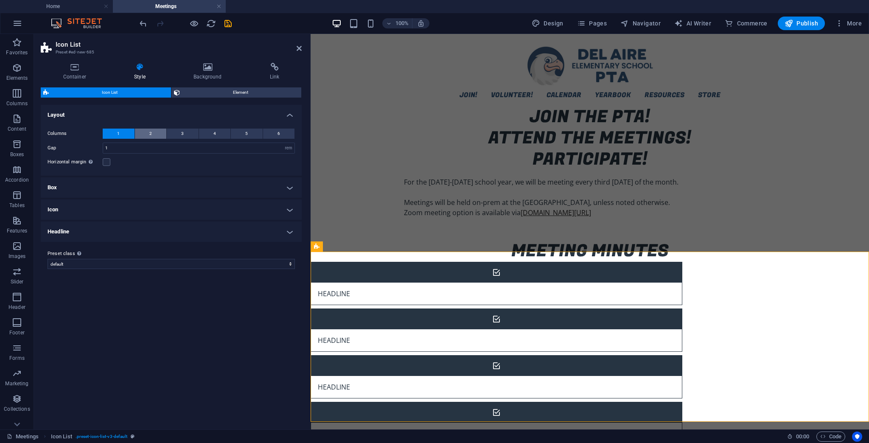
click at [154, 134] on button "2" at bounding box center [151, 134] width 32 height 10
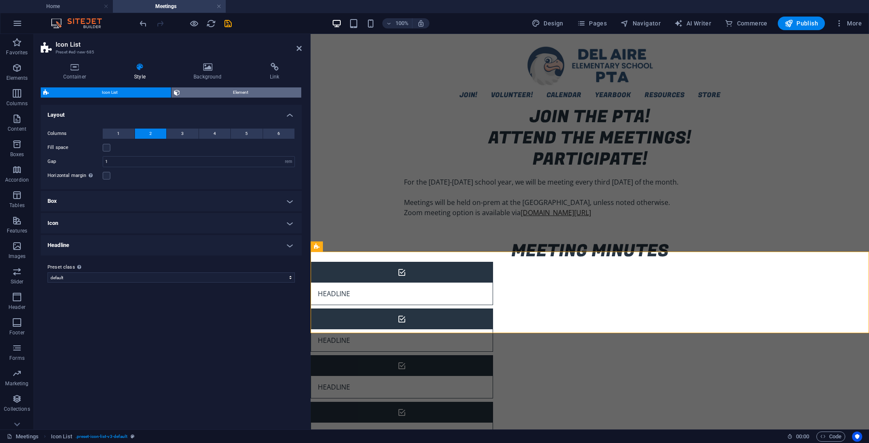
click at [227, 93] on span "Element" at bounding box center [240, 92] width 117 height 10
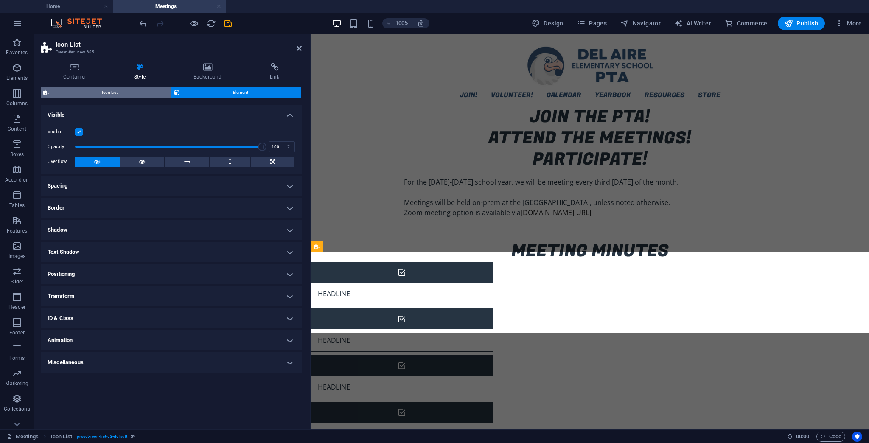
click at [109, 96] on span "Icon List" at bounding box center [109, 92] width 117 height 10
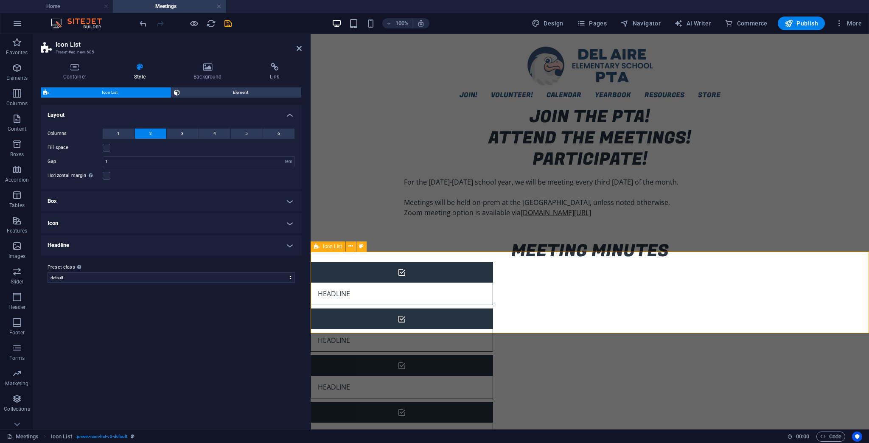
click at [372, 277] on div "Headline Headline Headline Headline Headline Headline" at bounding box center [589, 400] width 558 height 277
click at [419, 265] on figure at bounding box center [402, 272] width 182 height 20
click at [392, 272] on div "Headline Headline Headline Headline Headline Headline" at bounding box center [589, 400] width 558 height 277
click at [61, 437] on span "Icon List" at bounding box center [61, 436] width 21 height 10
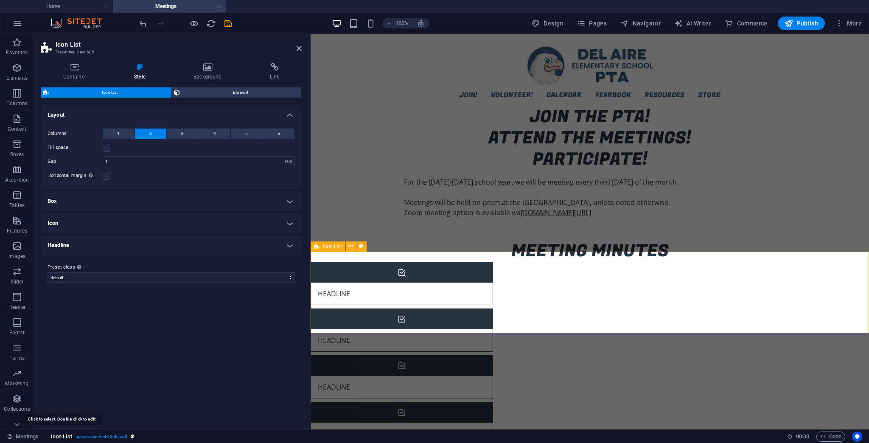
click at [61, 437] on span "Icon List" at bounding box center [61, 436] width 21 height 10
click at [267, 67] on icon at bounding box center [274, 67] width 54 height 8
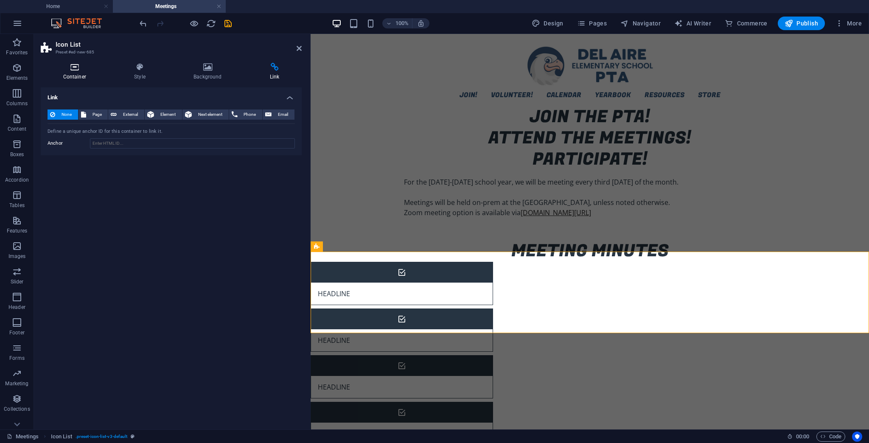
click at [70, 67] on icon at bounding box center [75, 67] width 68 height 8
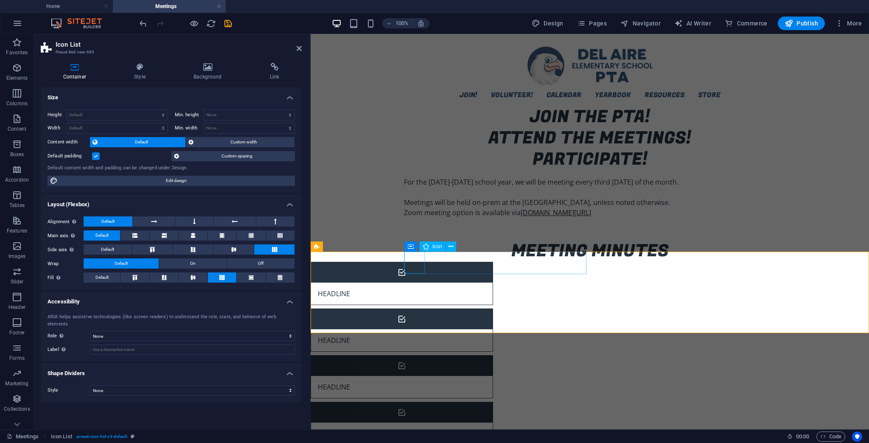
click at [417, 263] on figure at bounding box center [402, 272] width 182 height 20
select select "xMidYMid"
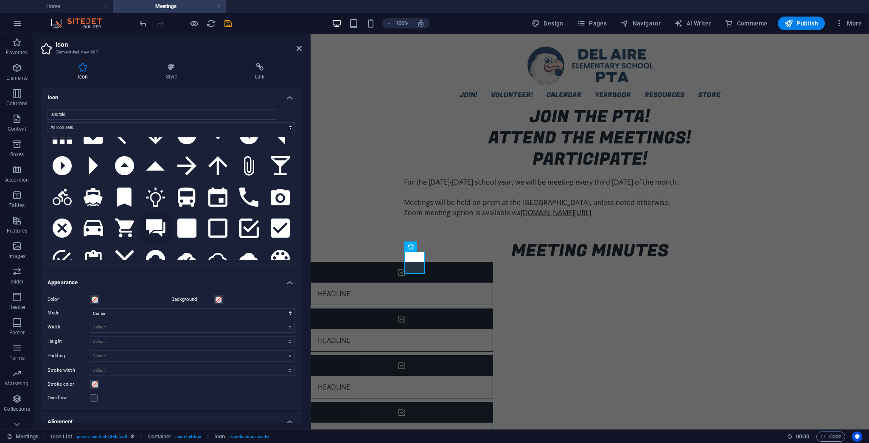
scroll to position [68, 0]
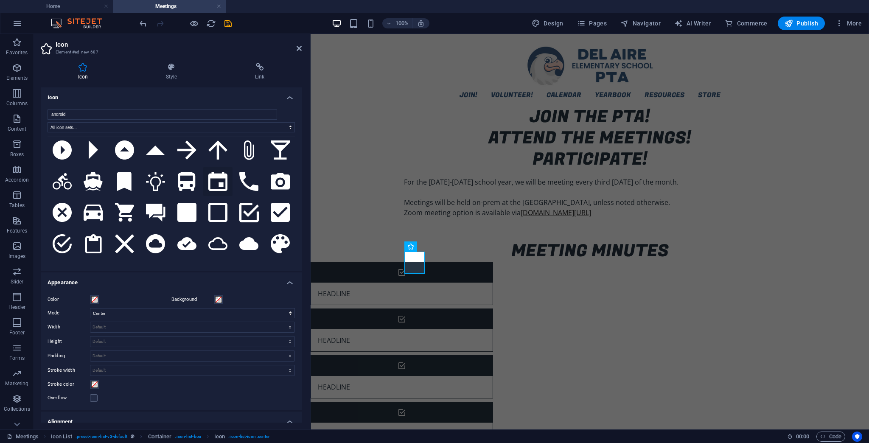
click at [222, 182] on icon at bounding box center [217, 181] width 19 height 19
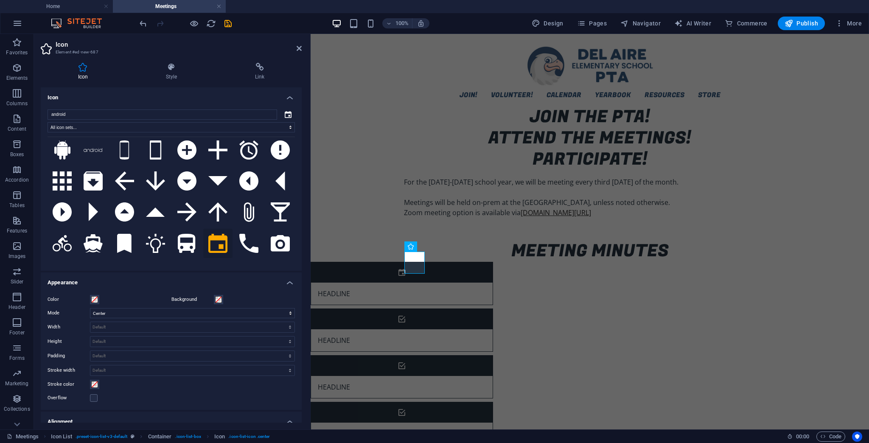
scroll to position [0, 0]
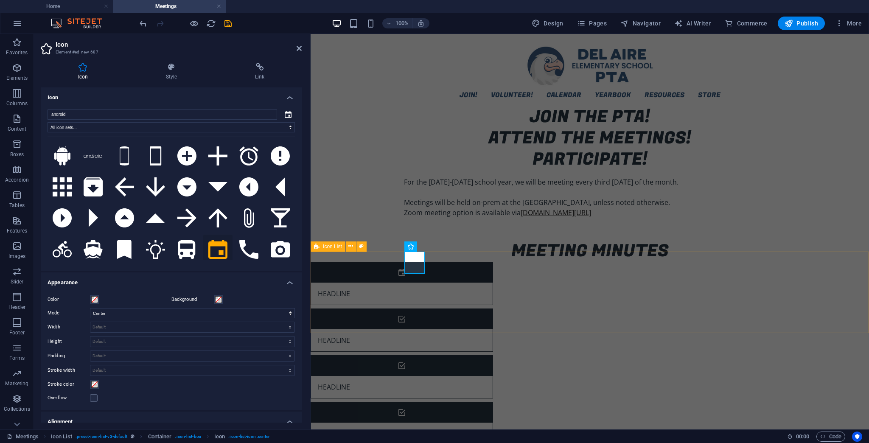
click at [378, 291] on div "Headline Headline Headline Headline Headline Headline" at bounding box center [589, 400] width 558 height 277
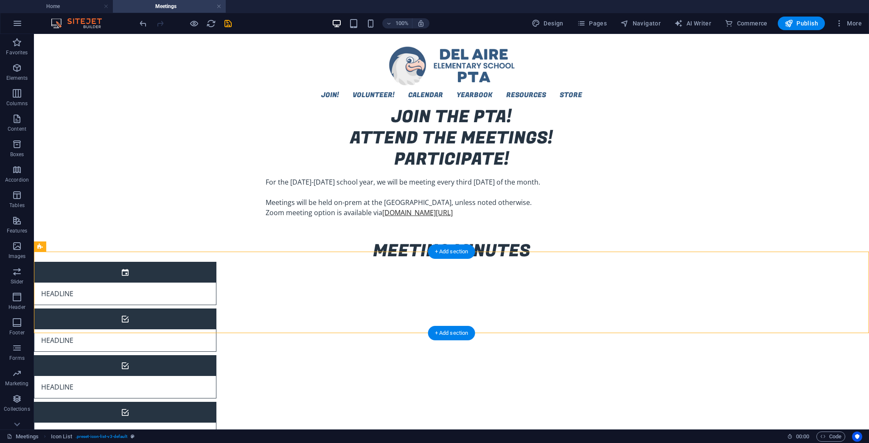
drag, startPoint x: 652, startPoint y: 296, endPoint x: 408, endPoint y: 314, distance: 244.6
click at [408, 314] on div "Headline Headline Headline Headline Headline Headline" at bounding box center [451, 400] width 835 height 277
click at [195, 376] on div "Headline" at bounding box center [114, 387] width 160 height 22
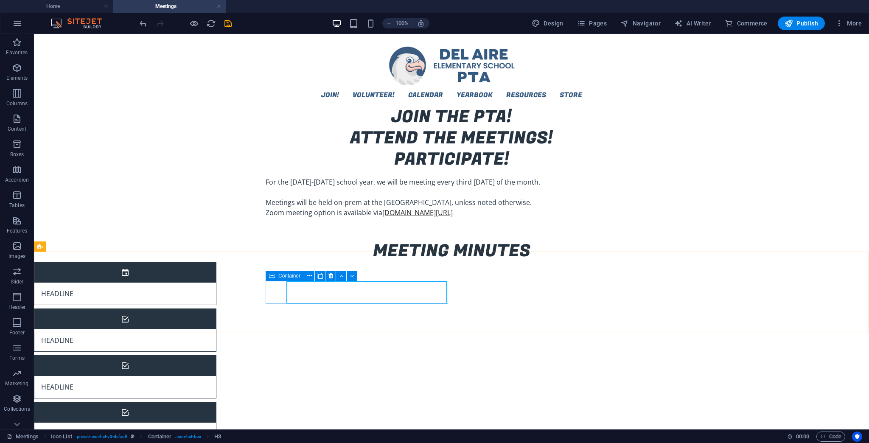
click at [271, 276] on icon at bounding box center [272, 276] width 6 height 10
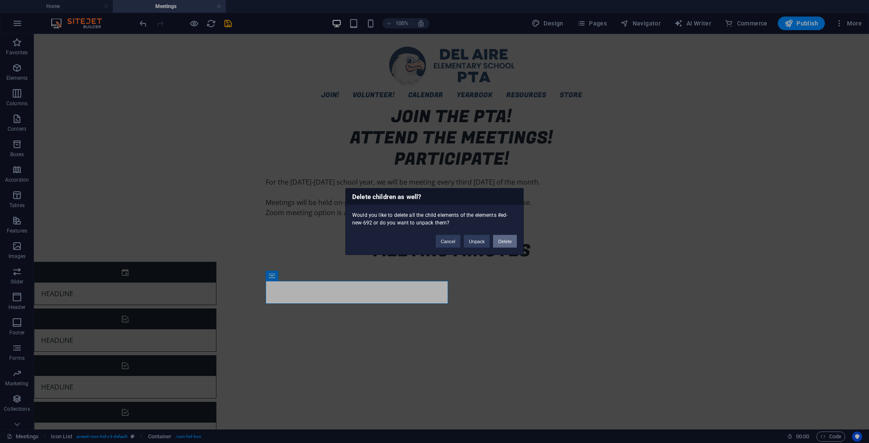
click at [501, 241] on button "Delete" at bounding box center [505, 241] width 24 height 13
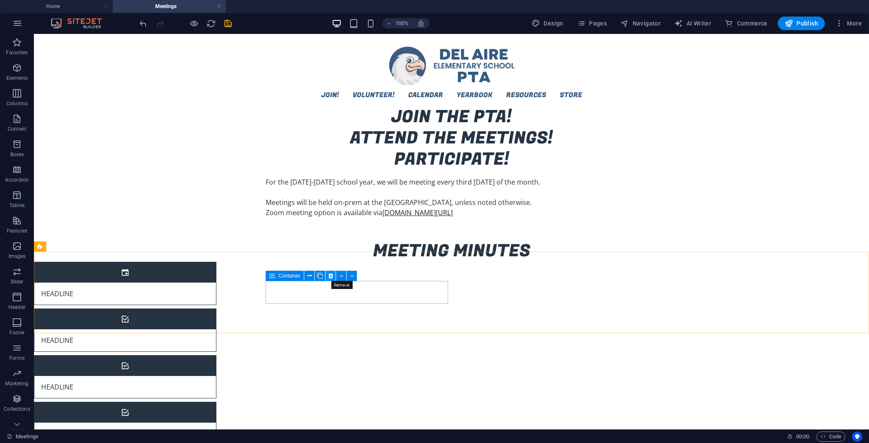
click at [327, 275] on button at bounding box center [330, 276] width 10 height 10
click at [331, 276] on icon at bounding box center [330, 275] width 5 height 9
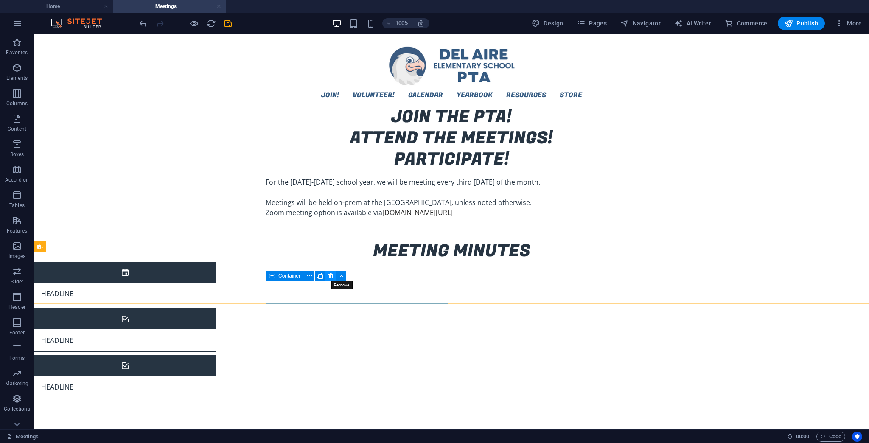
click at [333, 277] on icon at bounding box center [330, 275] width 5 height 9
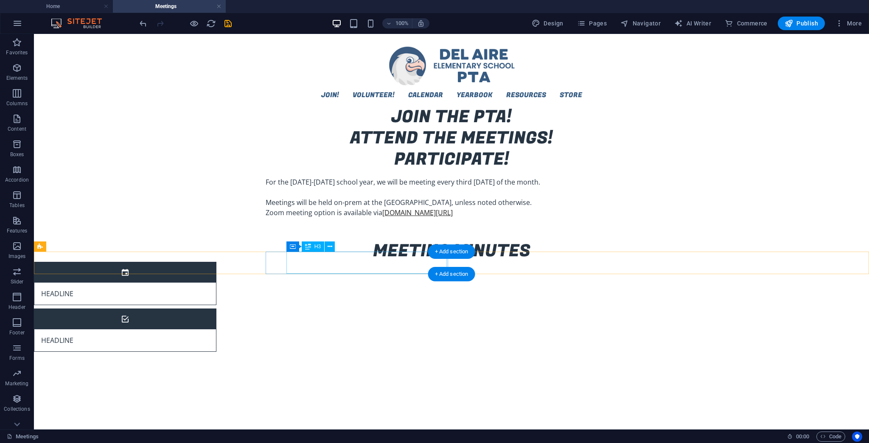
click at [195, 282] on div "Headline" at bounding box center [114, 293] width 160 height 22
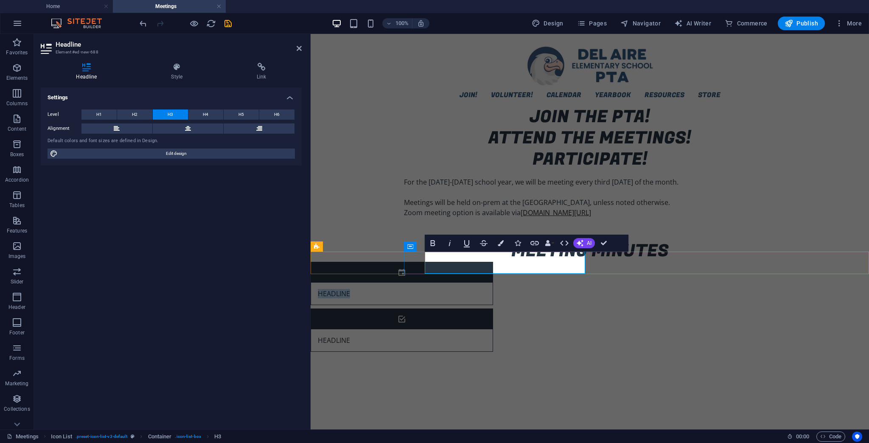
click at [464, 282] on div "Headline" at bounding box center [391, 293] width 160 height 22
click at [350, 289] on h3 "Headline" at bounding box center [334, 293] width 32 height 8
copy h3 "[DATE]"
click at [471, 329] on div "Headline" at bounding box center [391, 340] width 160 height 22
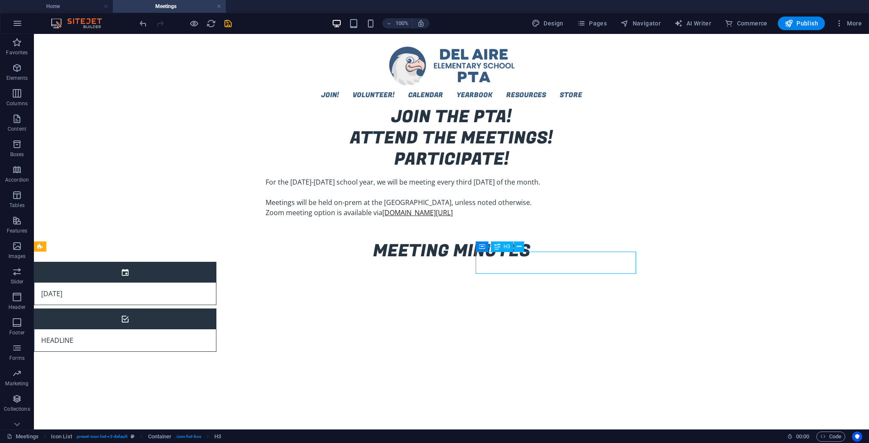
click at [195, 329] on div "Headline" at bounding box center [114, 340] width 160 height 22
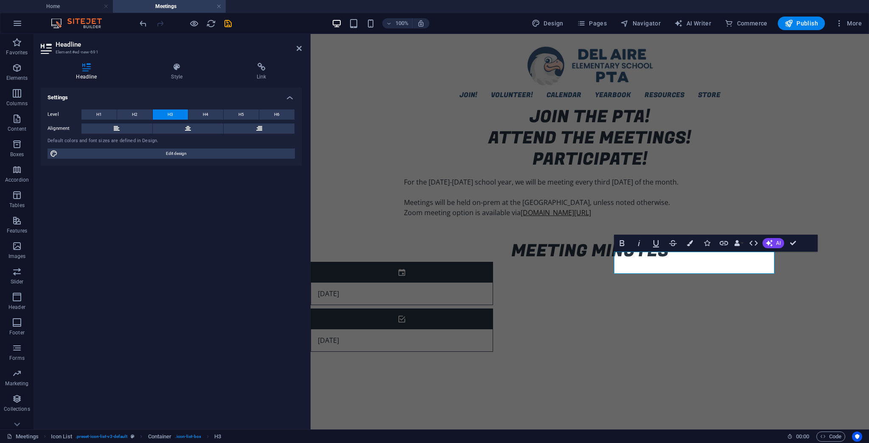
click at [520, 297] on html "Skip to main content Join! Volunteer! Calendar Yearbook Contribute Photos Buy y…" at bounding box center [589, 193] width 558 height 318
click at [446, 282] on div "[DATE]" at bounding box center [391, 293] width 160 height 22
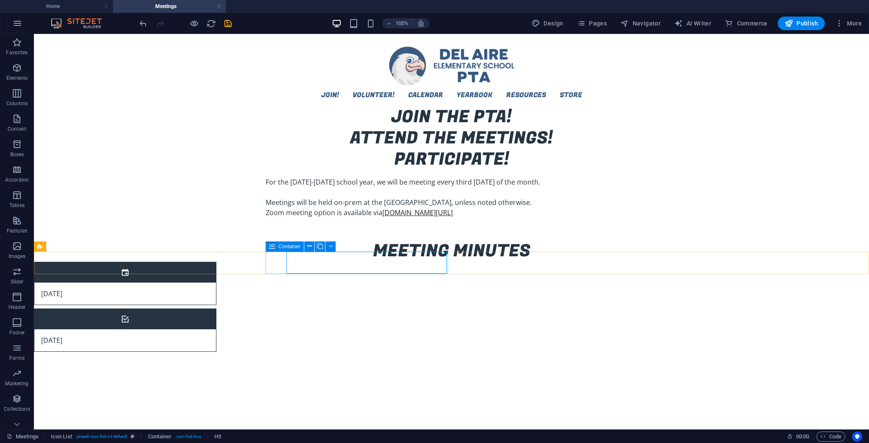
click at [280, 245] on span "Container" at bounding box center [289, 246] width 22 height 5
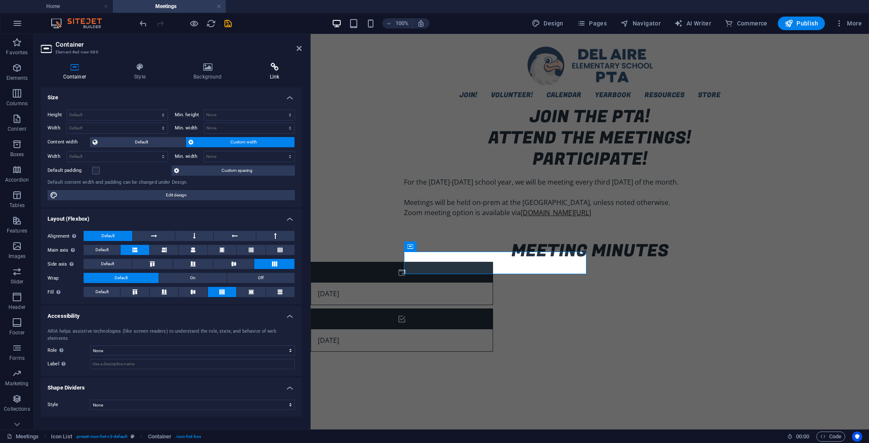
click at [274, 63] on icon at bounding box center [274, 67] width 54 height 8
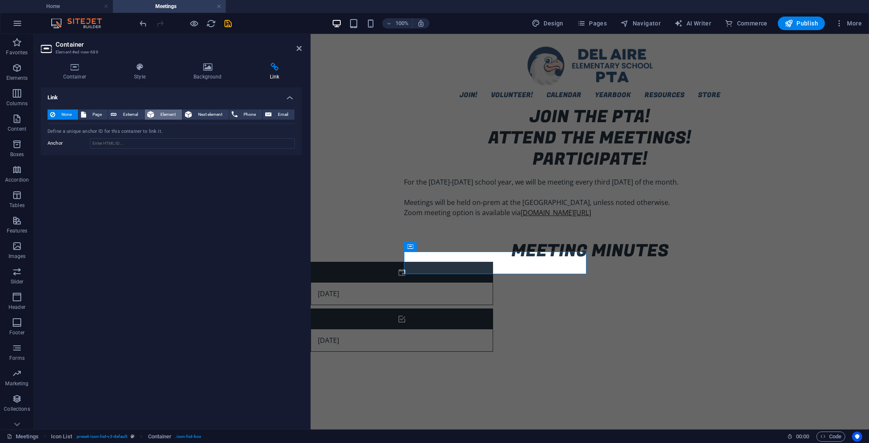
click at [159, 114] on span "Element" at bounding box center [168, 114] width 23 height 10
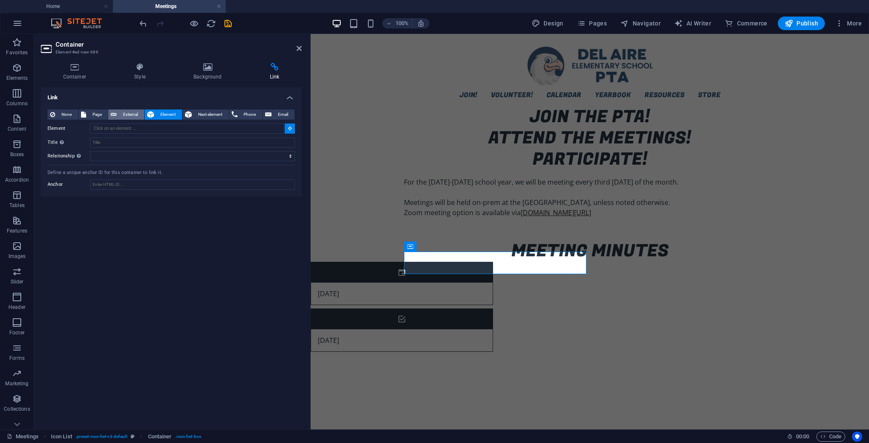
click at [123, 112] on span "External" at bounding box center [130, 114] width 22 height 10
select select "blank"
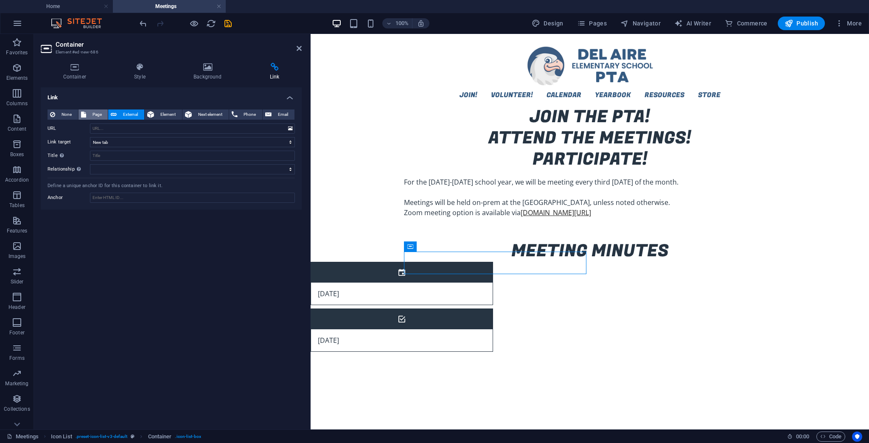
click at [93, 115] on span "Page" at bounding box center [97, 114] width 17 height 10
select select
click at [134, 114] on span "External" at bounding box center [130, 114] width 22 height 10
select select "blank"
click at [843, 26] on icon "button" at bounding box center [839, 23] width 8 height 8
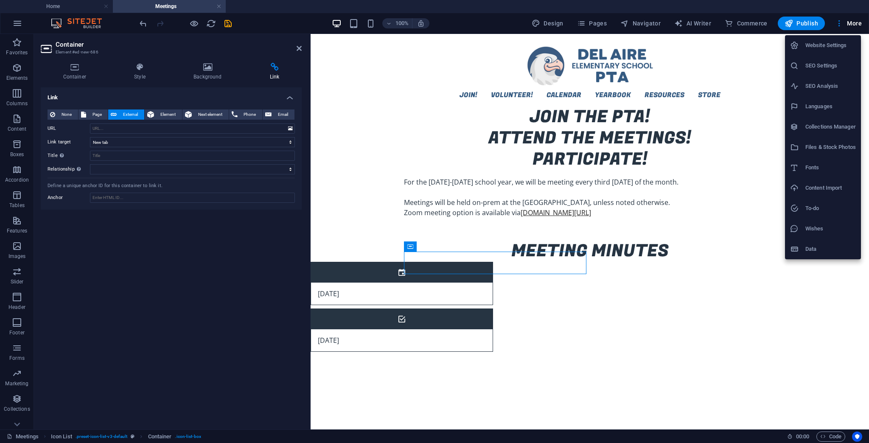
click at [836, 145] on h6 "Files & Stock Photos" at bounding box center [830, 147] width 50 height 10
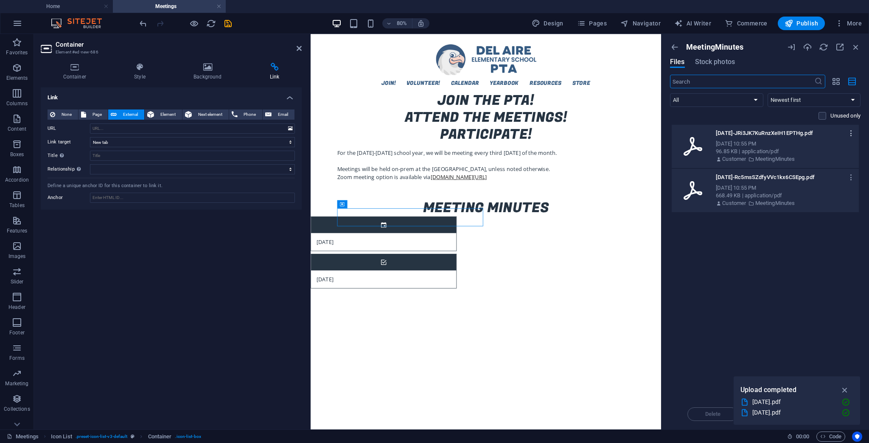
click at [850, 131] on icon "button" at bounding box center [851, 133] width 8 height 8
click at [835, 176] on h6 "Get link" at bounding box center [838, 176] width 35 height 10
click at [849, 179] on icon "button" at bounding box center [851, 177] width 8 height 8
click at [836, 220] on h6 "Get link" at bounding box center [838, 220] width 35 height 10
click at [144, 131] on input "URL" at bounding box center [192, 128] width 205 height 10
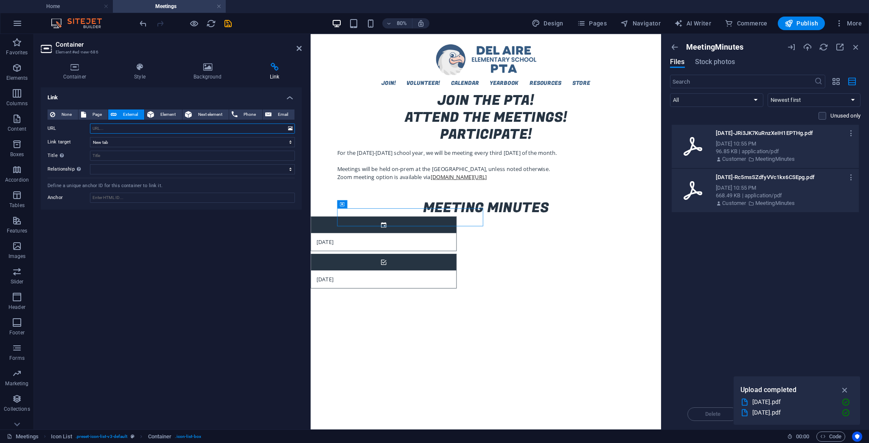
paste input "[DATE]"
type input "[DATE]"
click at [850, 176] on icon "button" at bounding box center [851, 177] width 8 height 8
click at [829, 218] on h6 "Get link" at bounding box center [838, 220] width 35 height 10
click at [752, 195] on div "668.49 KB | application/pdf" at bounding box center [784, 196] width 136 height 8
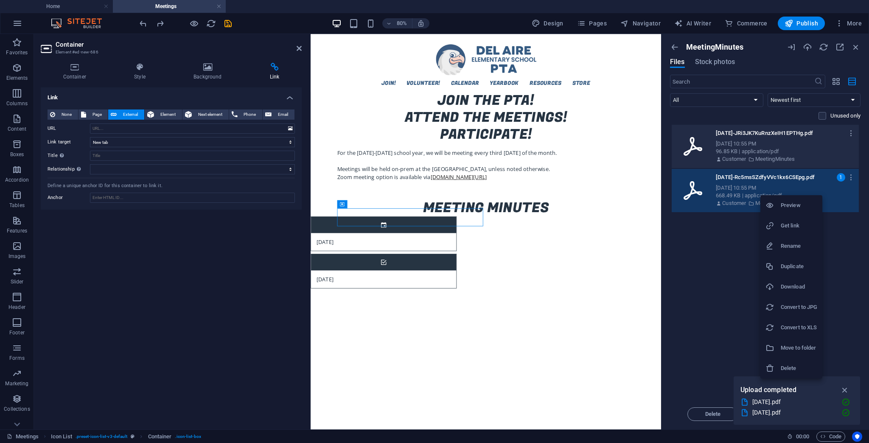
click at [796, 224] on h6 "Get link" at bounding box center [798, 226] width 36 height 10
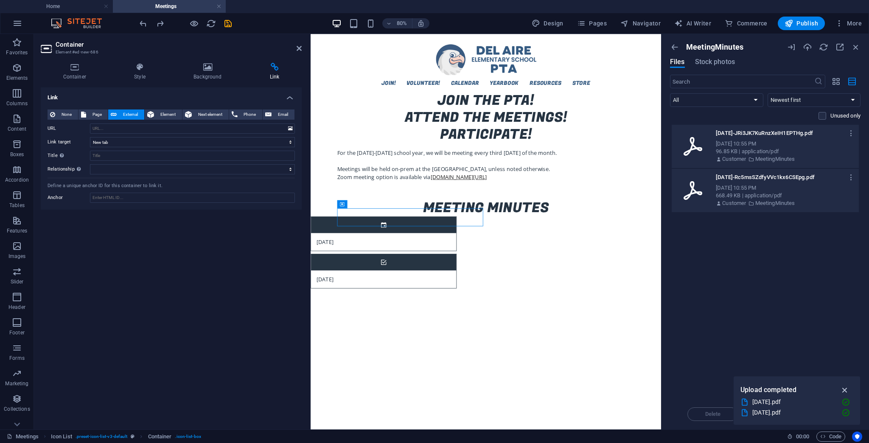
click at [843, 389] on icon "button" at bounding box center [845, 389] width 10 height 9
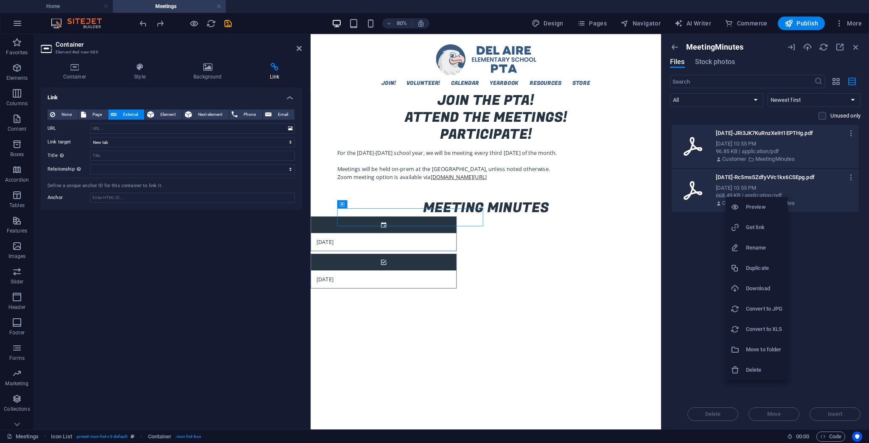
click at [762, 230] on h6 "Get link" at bounding box center [764, 227] width 36 height 10
click at [124, 132] on input "URL" at bounding box center [192, 128] width 205 height 10
paste input "[URL][DOMAIN_NAME]"
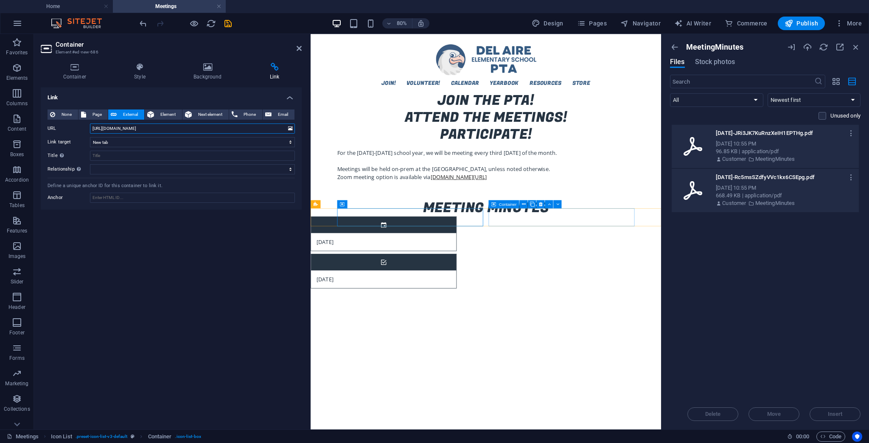
click at [495, 205] on icon at bounding box center [493, 204] width 5 height 8
type input "[URL][DOMAIN_NAME]"
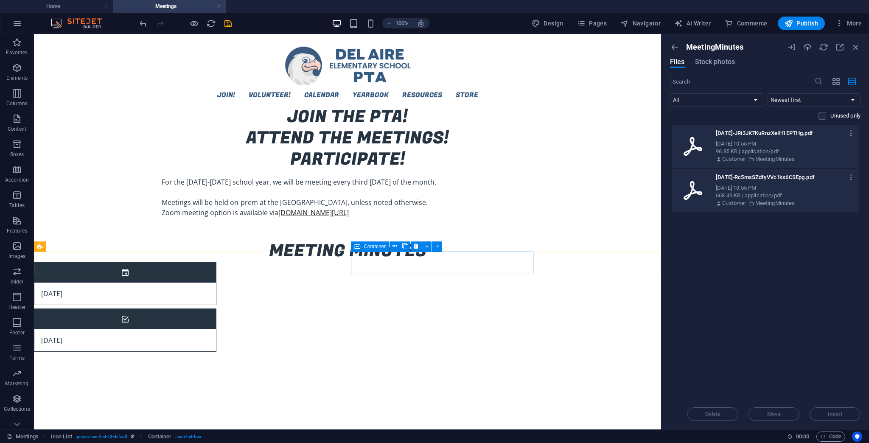
click at [366, 246] on span "Container" at bounding box center [375, 246] width 22 height 5
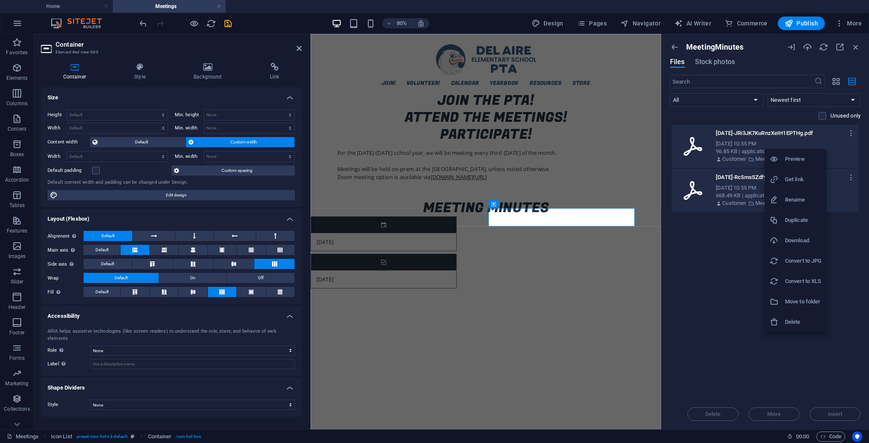
click at [799, 180] on h6 "Get link" at bounding box center [803, 179] width 36 height 10
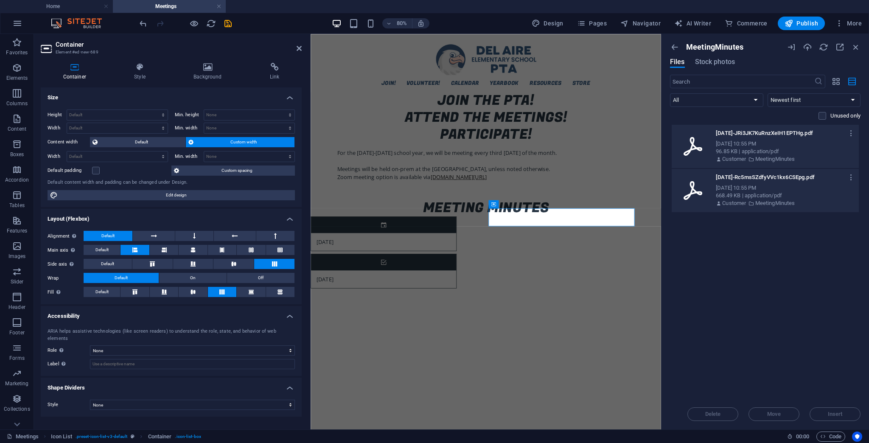
click at [282, 62] on div "Container Style Background Link Size Height Default px rem % vh vw Min. height …" at bounding box center [171, 242] width 274 height 373
click at [274, 67] on icon at bounding box center [274, 67] width 54 height 8
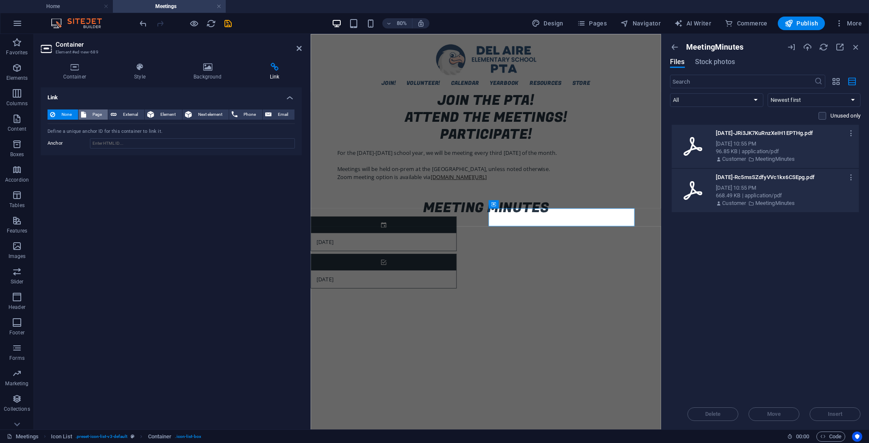
click at [92, 113] on span "Page" at bounding box center [97, 114] width 17 height 10
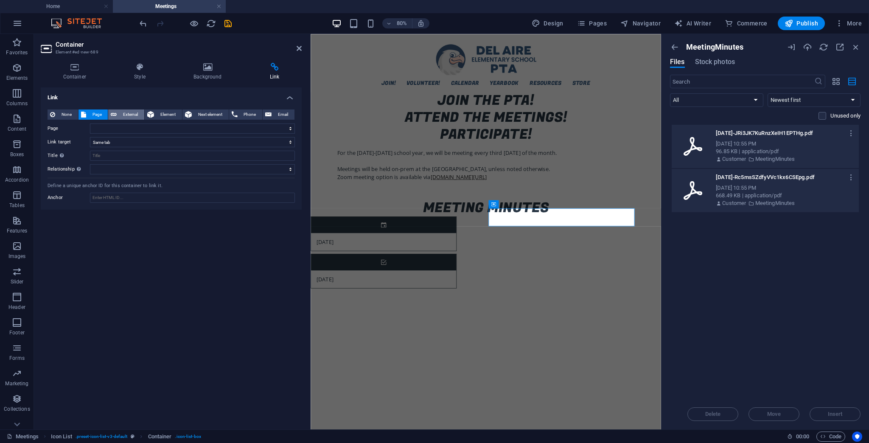
click at [117, 112] on button "External" at bounding box center [126, 114] width 36 height 10
select select
select select "blank"
click at [105, 116] on span "Page" at bounding box center [97, 114] width 17 height 10
select select
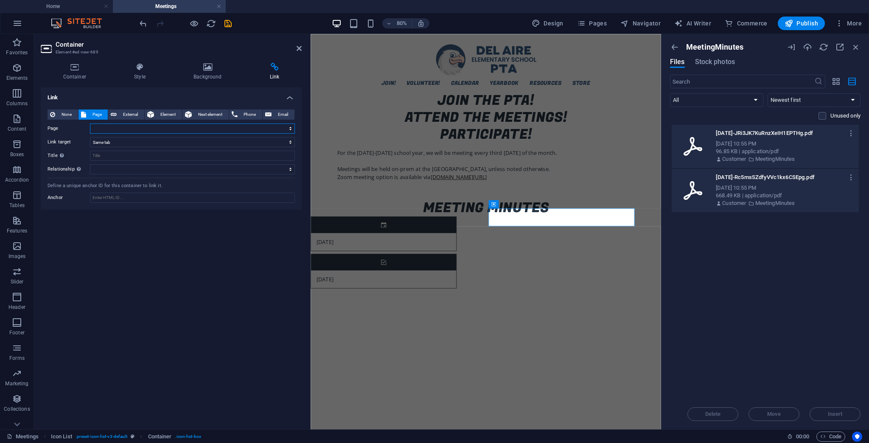
click at [115, 125] on select "Home Resources -- Meetings -- Staff Favorites ---- Administration ---- TK (Tran…" at bounding box center [192, 128] width 205 height 10
click at [192, 114] on button "Next element" at bounding box center [205, 114] width 46 height 10
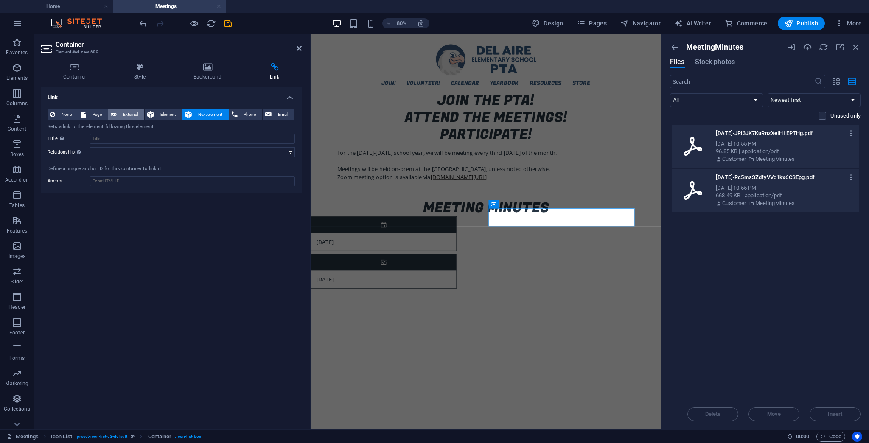
click at [111, 117] on icon at bounding box center [114, 114] width 6 height 10
select select "blank"
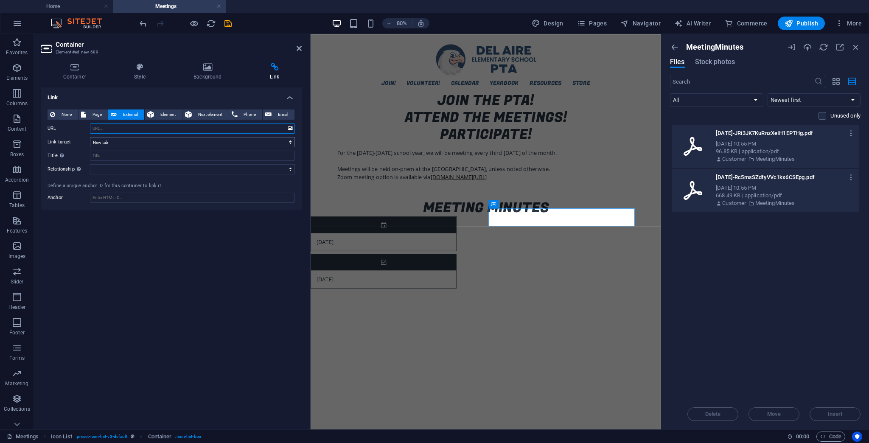
paste input "[URL][DOMAIN_NAME]"
type input "[URL][DOMAIN_NAME]"
click at [189, 274] on div "Link None Page External Element Next element Phone Email Page Home Resources --…" at bounding box center [171, 254] width 261 height 335
click at [678, 337] on html "Skip to main content Join! Volunteer! Calendar Yearbook Contribute Photos Buy y…" at bounding box center [529, 193] width 438 height 318
click at [548, 349] on html "Skip to main content Join! Volunteer! Calendar Yearbook Contribute Photos Buy y…" at bounding box center [529, 193] width 438 height 318
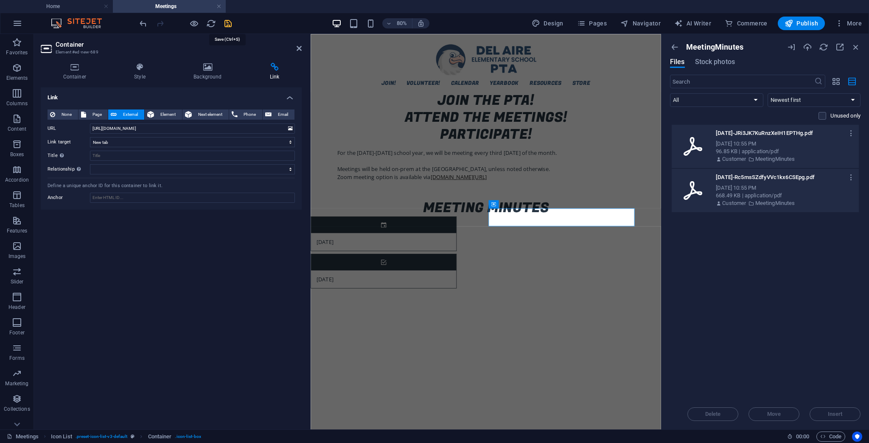
click at [230, 20] on icon "save" at bounding box center [228, 24] width 10 height 10
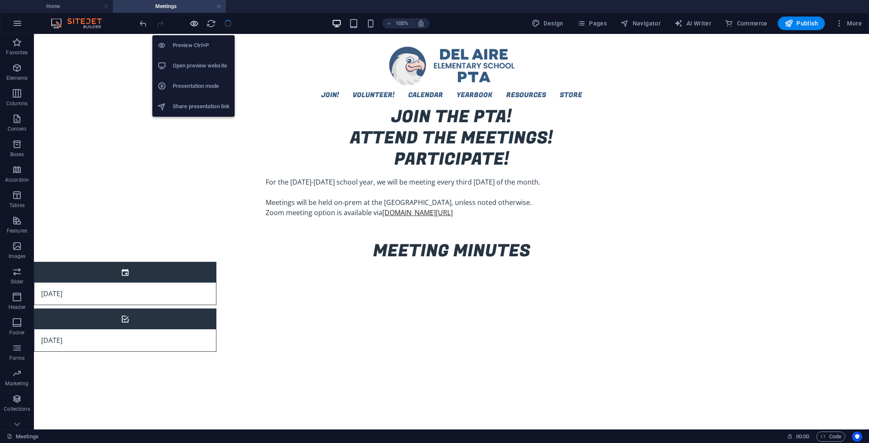
click at [191, 24] on icon "button" at bounding box center [194, 24] width 10 height 10
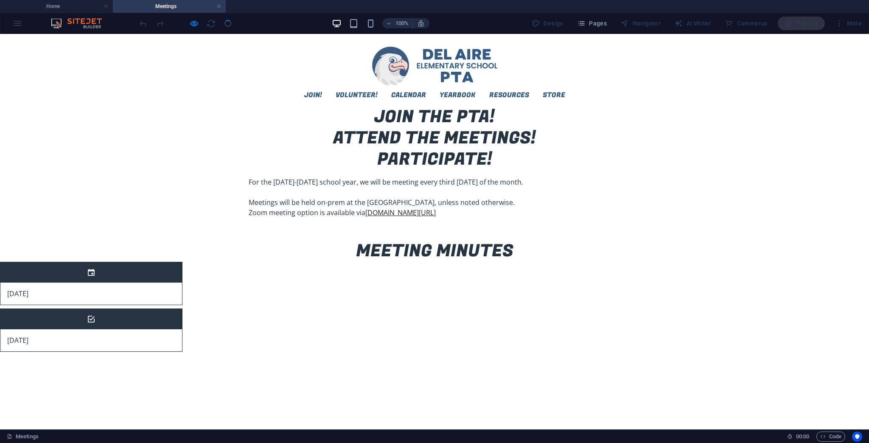
click at [95, 269] on icon at bounding box center [91, 272] width 7 height 7
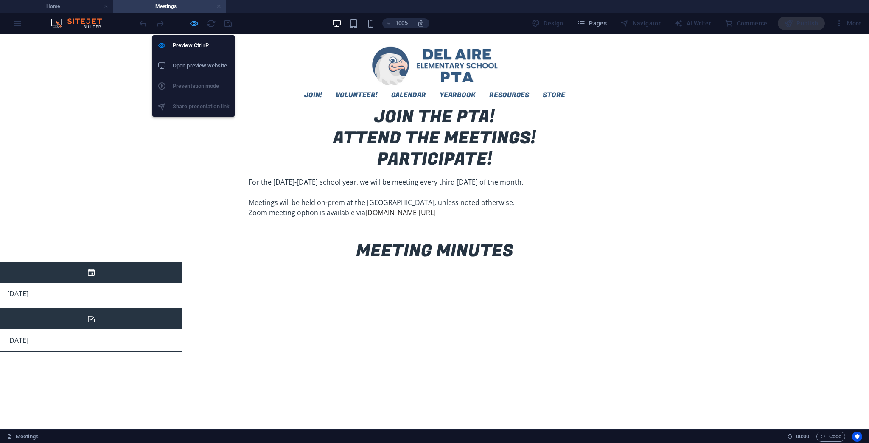
click at [192, 21] on icon "button" at bounding box center [194, 24] width 10 height 10
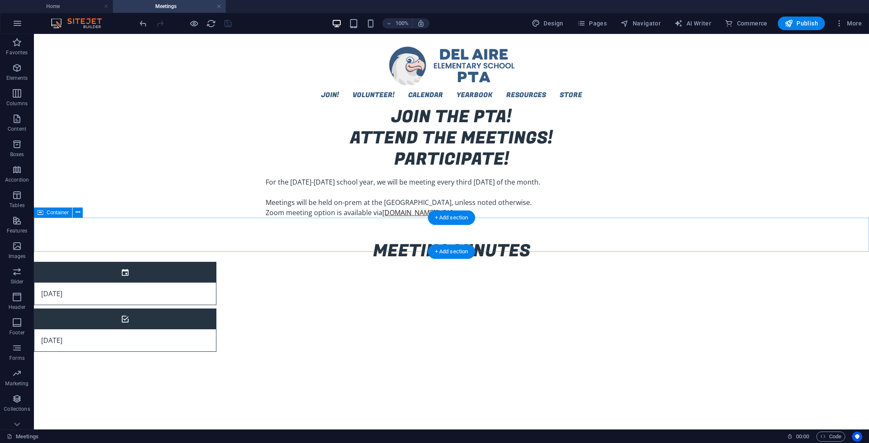
click at [664, 243] on div "MEETING MINUTES" at bounding box center [451, 245] width 835 height 34
select select "px"
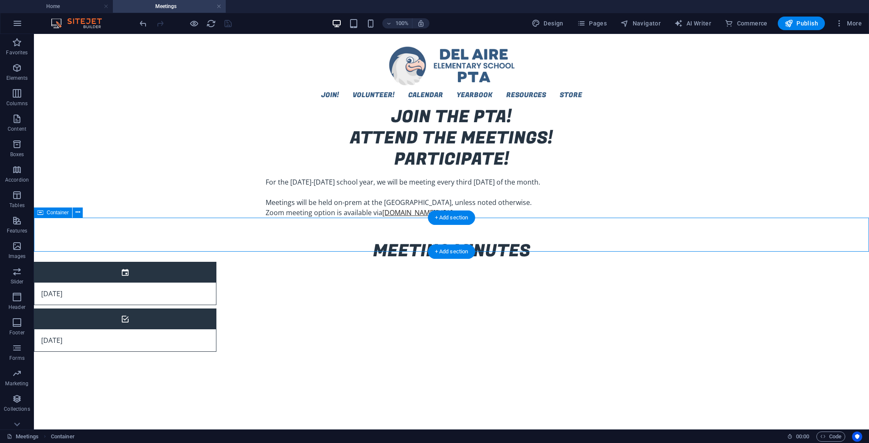
select select "px"
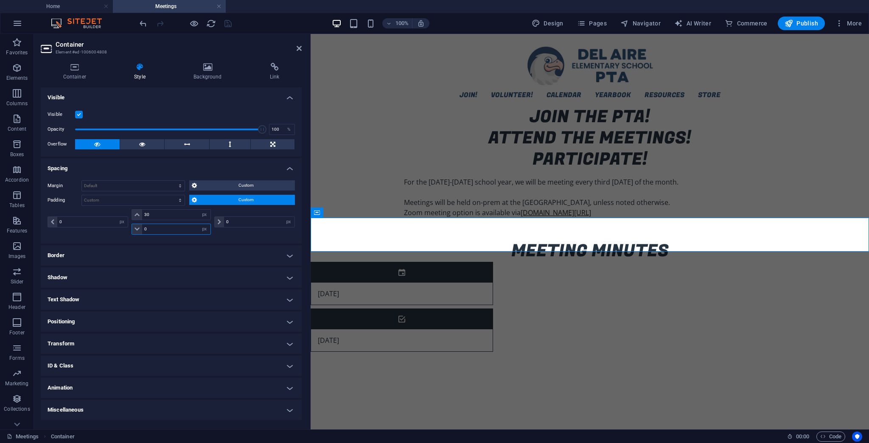
drag, startPoint x: 155, startPoint y: 229, endPoint x: 118, endPoint y: 229, distance: 36.5
click at [118, 229] on div "0 px rem % vh vw 30 px rem % vh vw 0 px rem % vh vw 0 px rem % vh vw" at bounding box center [171, 221] width 247 height 25
type input "30"
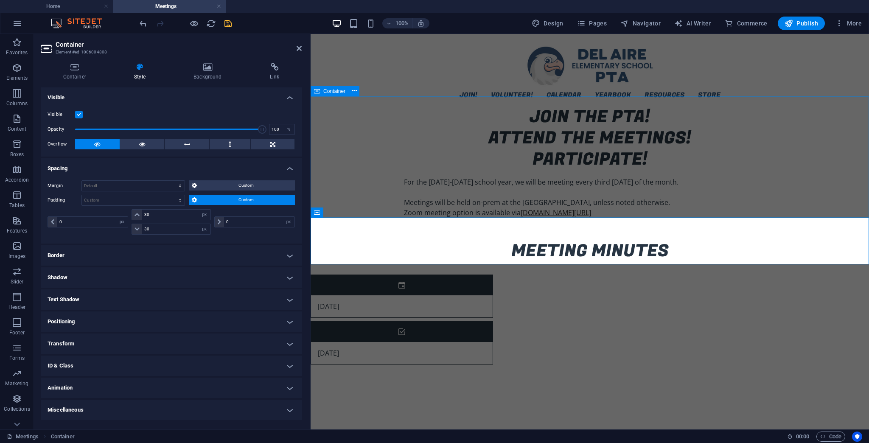
click at [801, 143] on div "JOIN THE PTA! ATTEND THE MEETINGS! PARTICIPATE! For the [DATE]-[DATE] school ye…" at bounding box center [589, 166] width 558 height 121
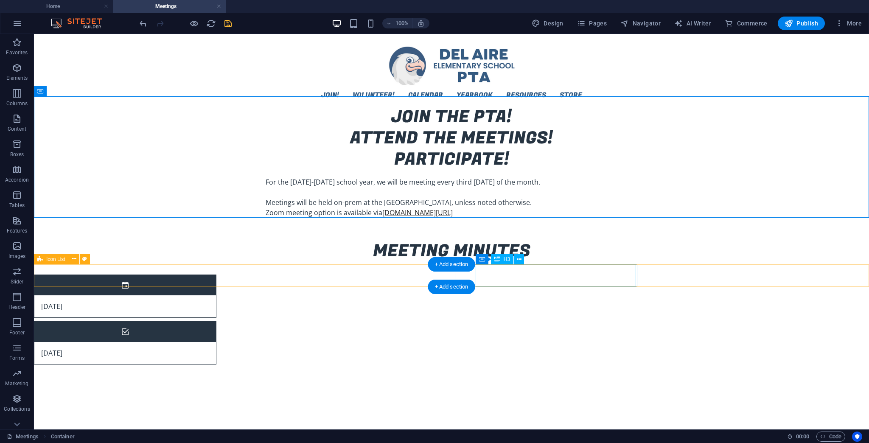
click at [195, 342] on div "[DATE]" at bounding box center [114, 353] width 160 height 22
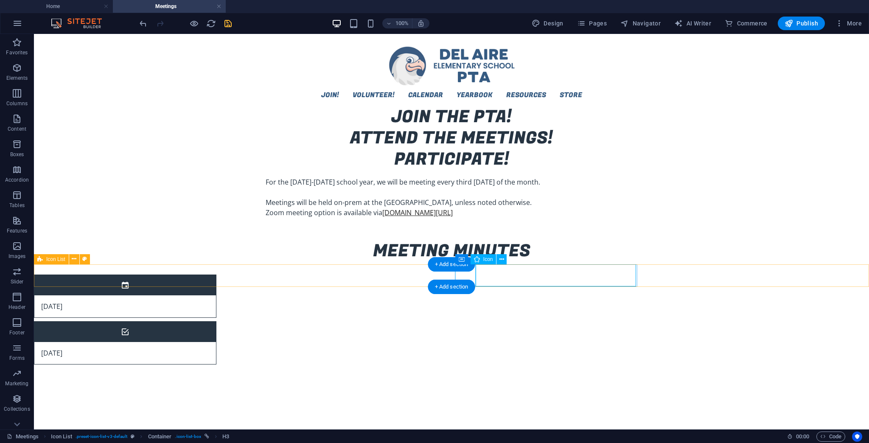
click at [216, 322] on figure at bounding box center [125, 332] width 182 height 20
select select "xMidYMid"
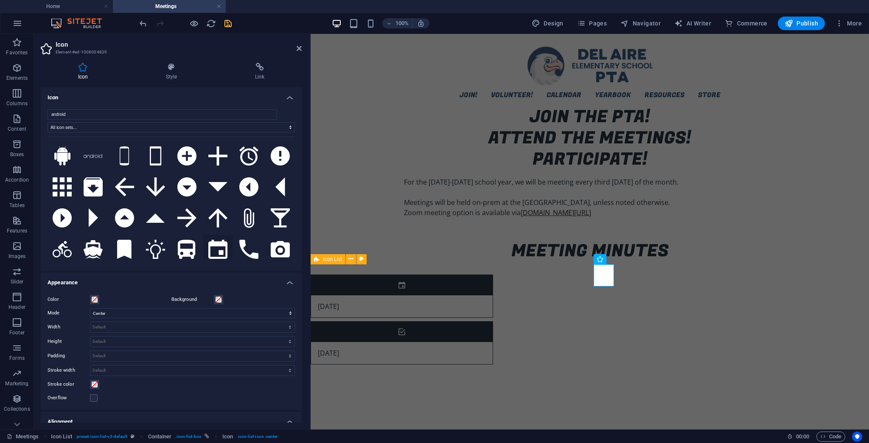
click at [220, 246] on icon at bounding box center [217, 249] width 19 height 19
click at [296, 45] on header "Icon Element #ed-1006004829" at bounding box center [171, 45] width 261 height 22
click at [229, 25] on icon "save" at bounding box center [228, 24] width 10 height 10
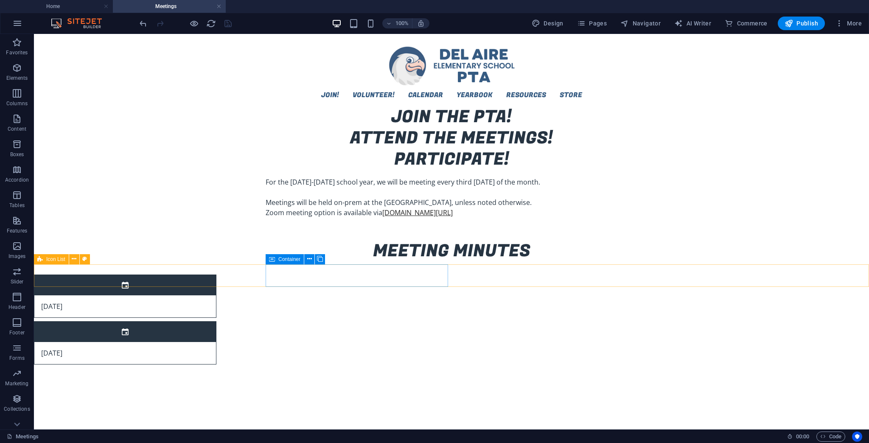
click at [273, 260] on icon at bounding box center [272, 259] width 6 height 10
click at [321, 260] on icon at bounding box center [320, 258] width 6 height 9
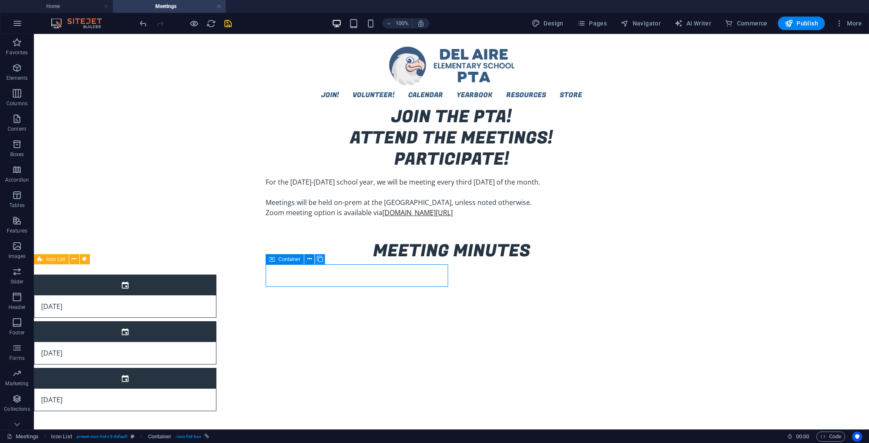
click at [321, 260] on icon at bounding box center [320, 258] width 6 height 9
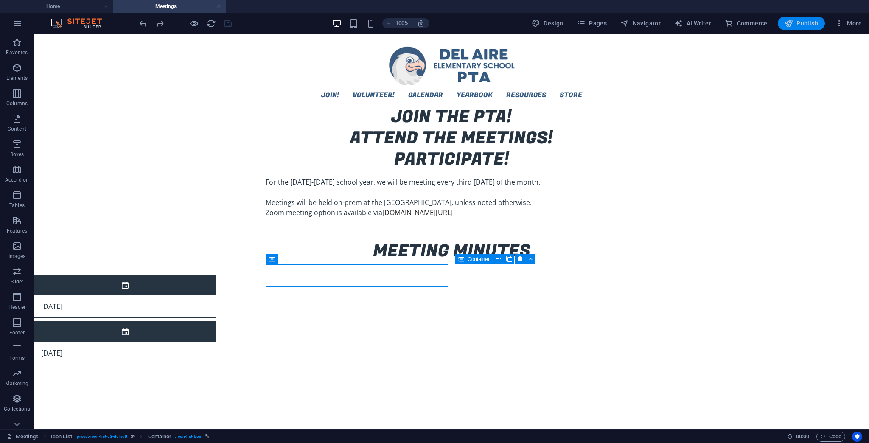
click at [797, 23] on span "Publish" at bounding box center [801, 23] width 34 height 8
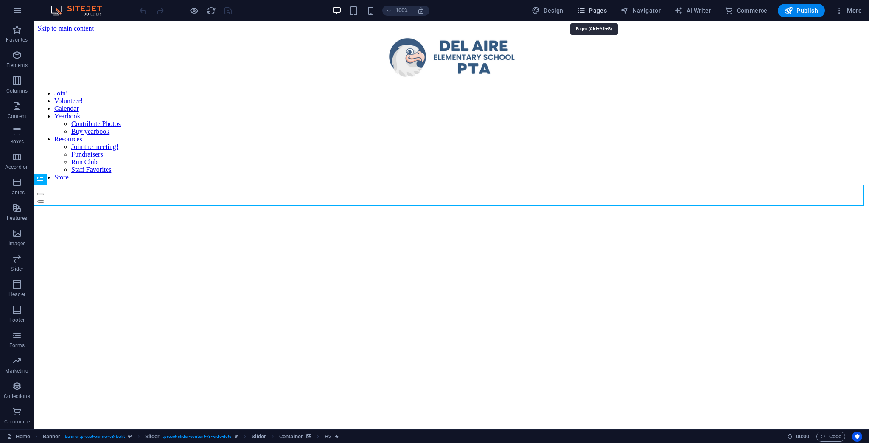
click at [601, 10] on span "Pages" at bounding box center [592, 10] width 30 height 8
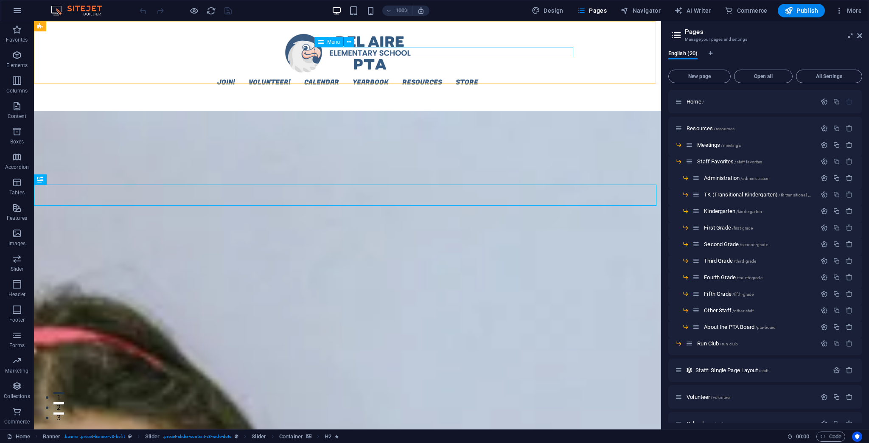
click at [329, 43] on span "Menu" at bounding box center [333, 41] width 13 height 5
select select "15"
select select
select select "16"
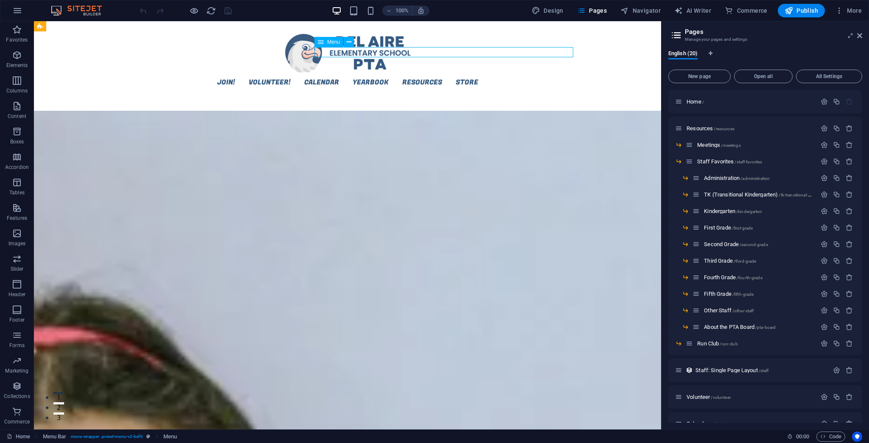
select select
select select "17"
select select
select select "14"
select select
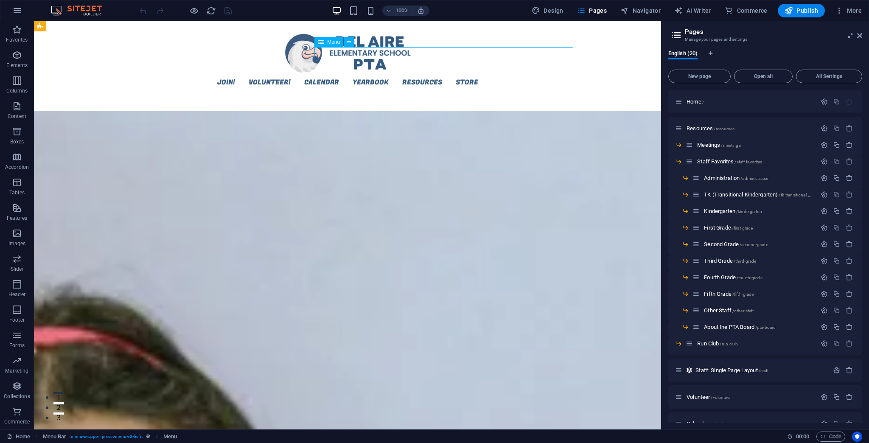
select select "3"
select select
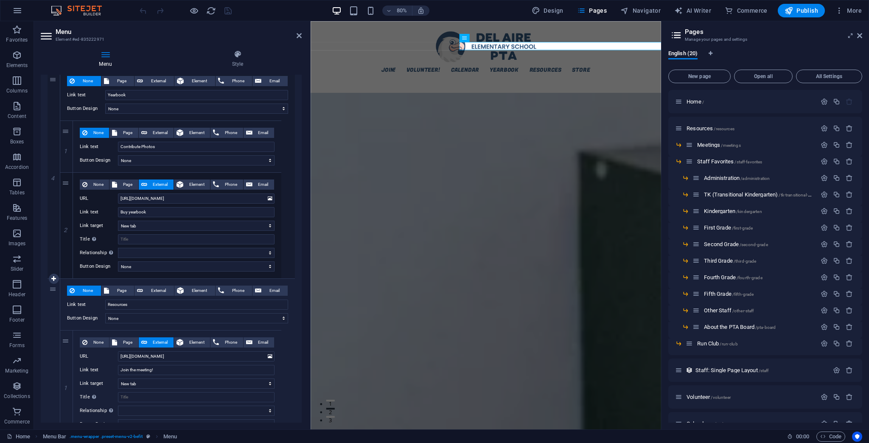
scroll to position [450, 0]
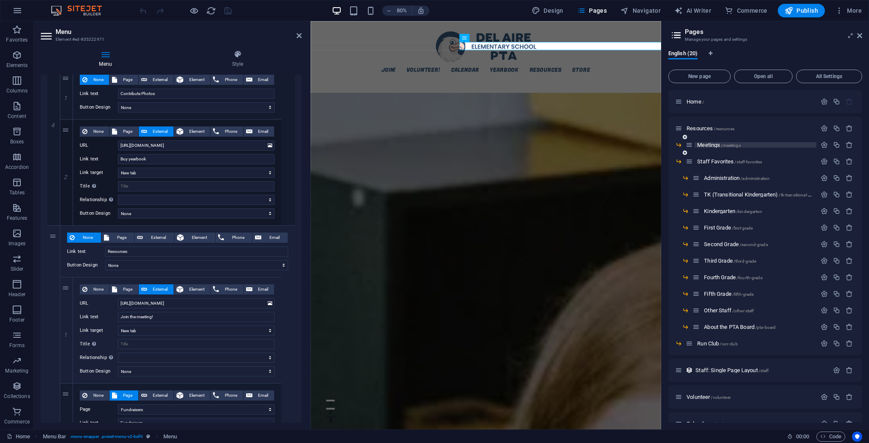
click at [706, 145] on span "Meetings /meetings" at bounding box center [718, 145] width 43 height 6
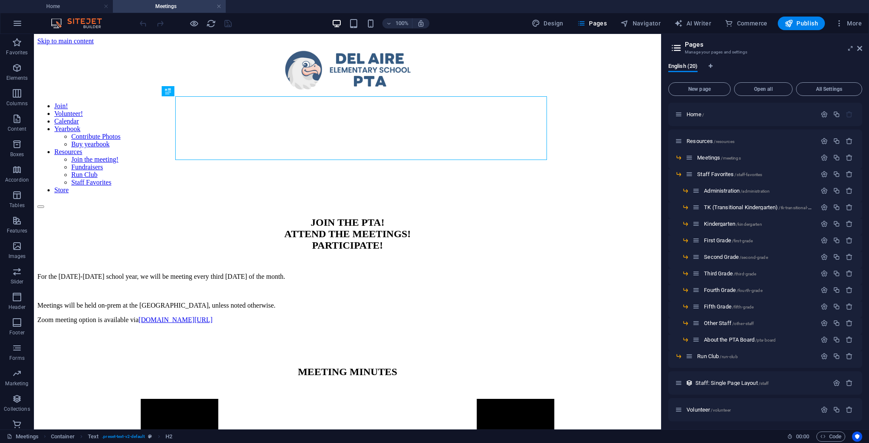
scroll to position [0, 0]
click at [81, 6] on h4 "Home" at bounding box center [56, 6] width 113 height 9
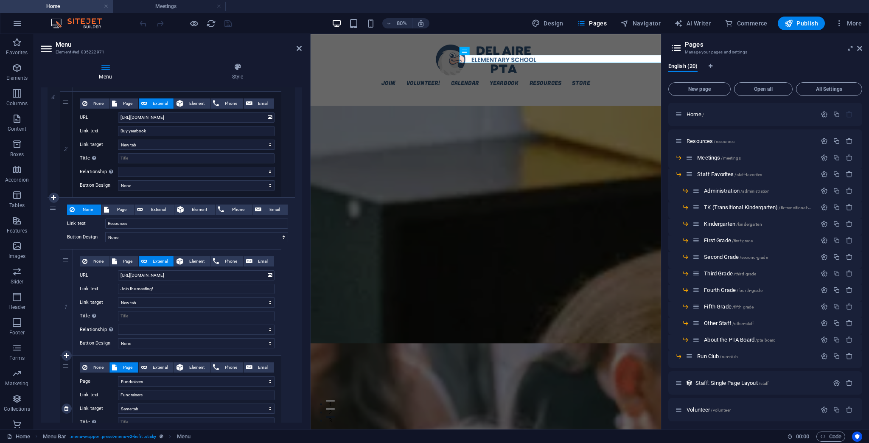
scroll to position [518, 0]
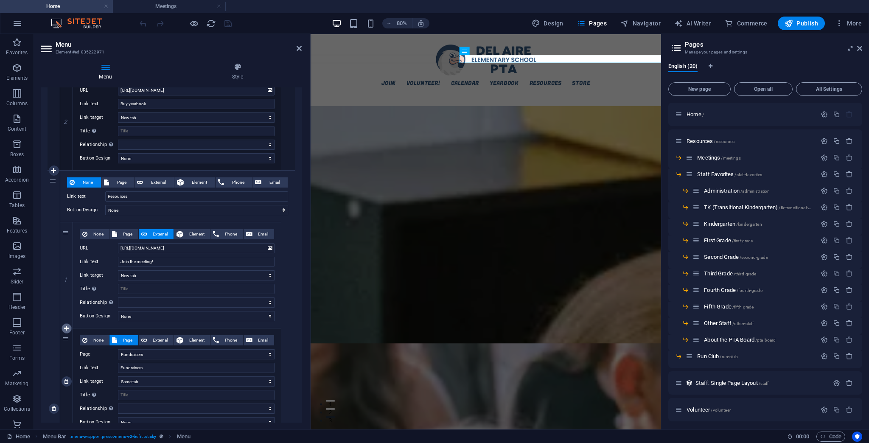
click at [66, 327] on icon at bounding box center [66, 328] width 5 height 6
select select
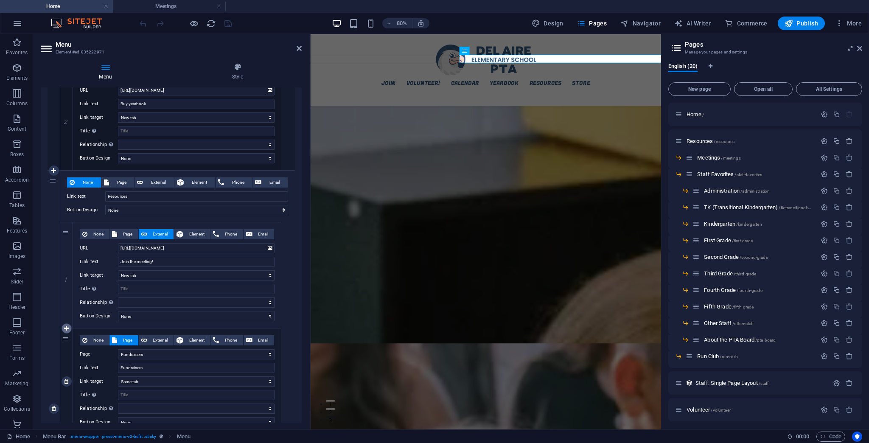
select select
select select "17"
type input "Fundraisers"
select select
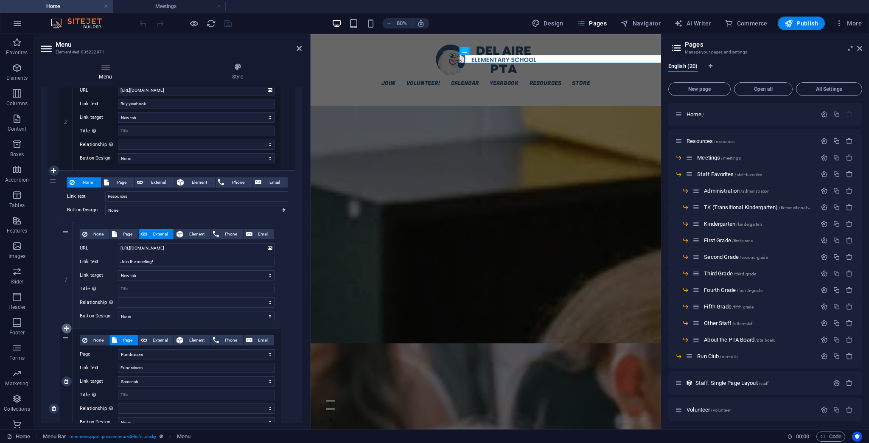
select select "14"
type input "Run Club"
select select
select select "3"
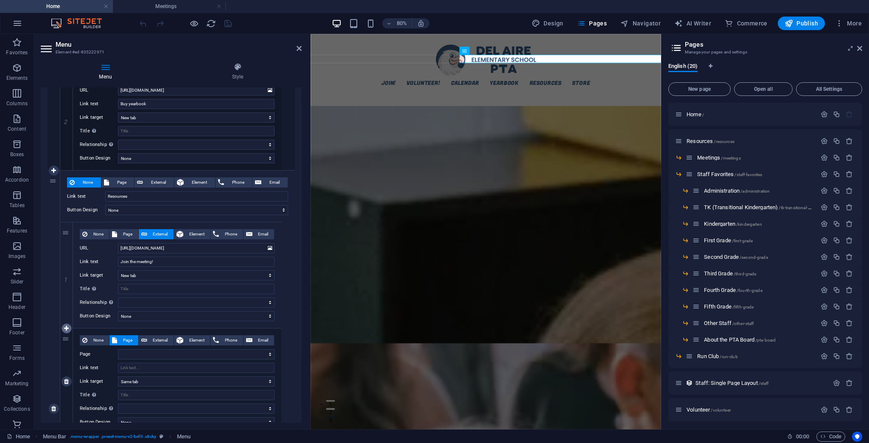
select select
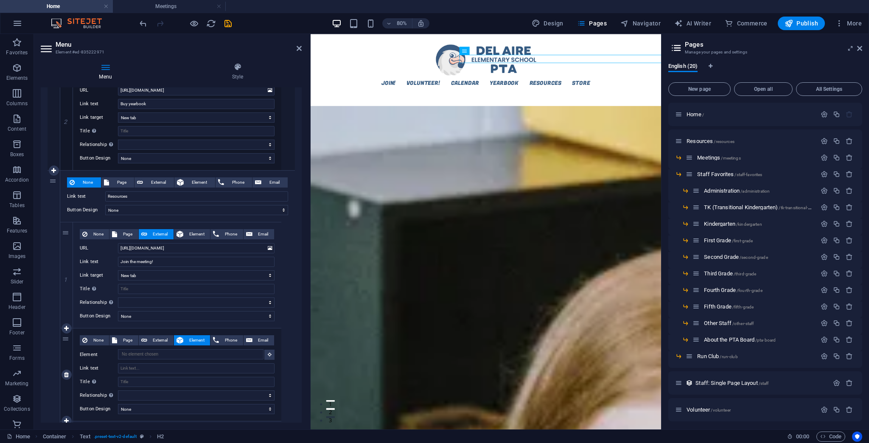
scroll to position [552, 0]
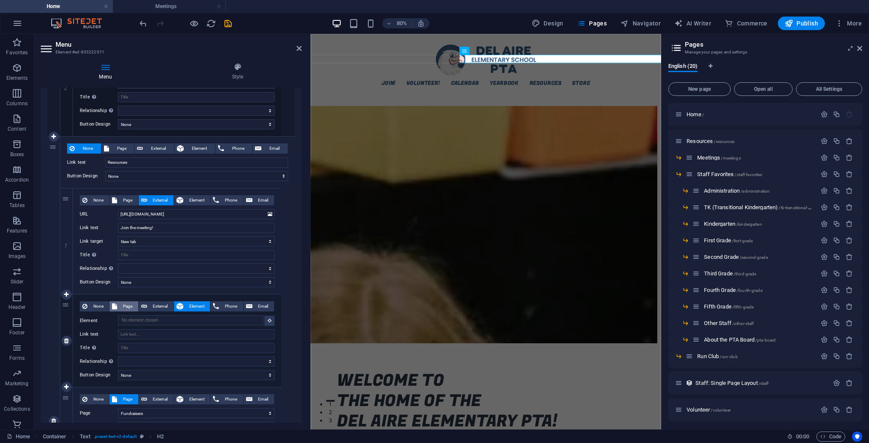
click at [125, 308] on span "Page" at bounding box center [128, 306] width 16 height 10
select select
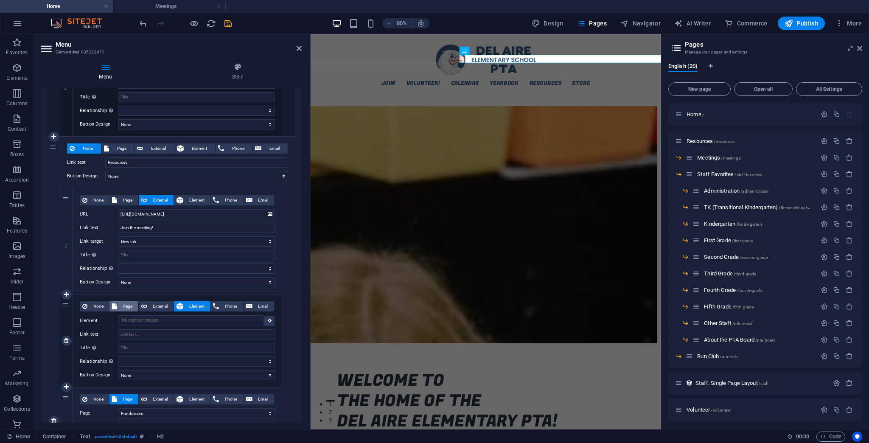
select select
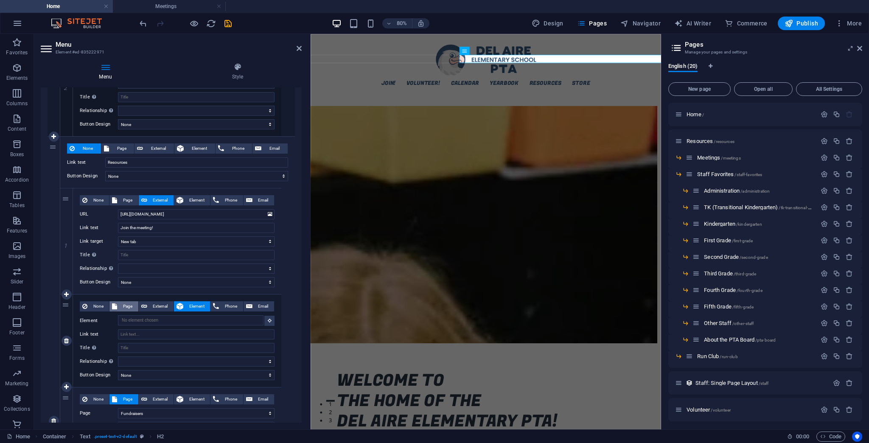
select select
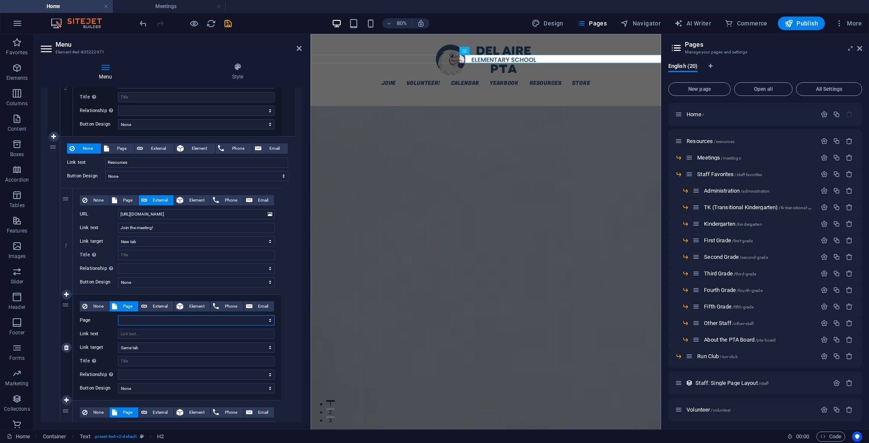
click at [138, 316] on select "Home Resources -- Meetings -- Staff Favorites ---- Administration ---- TK (Tran…" at bounding box center [196, 320] width 157 height 10
select select "2"
click at [118, 315] on select "Home Resources -- Meetings -- Staff Favorites ---- Administration ---- TK (Tran…" at bounding box center [196, 320] width 157 height 10
select select
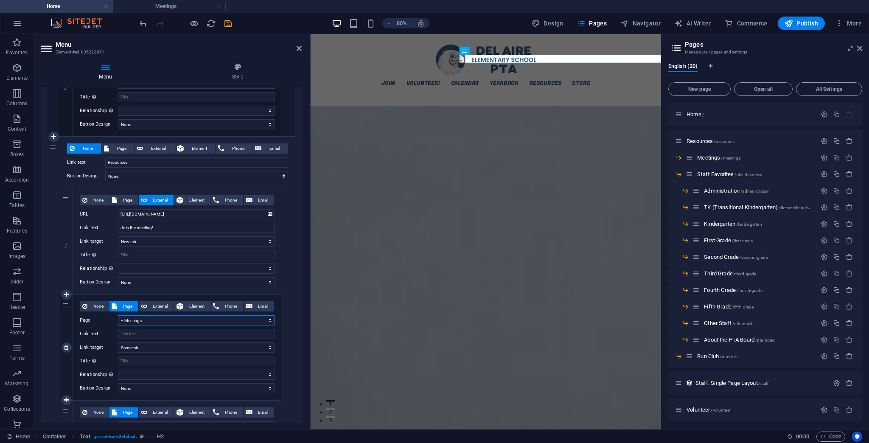
select select
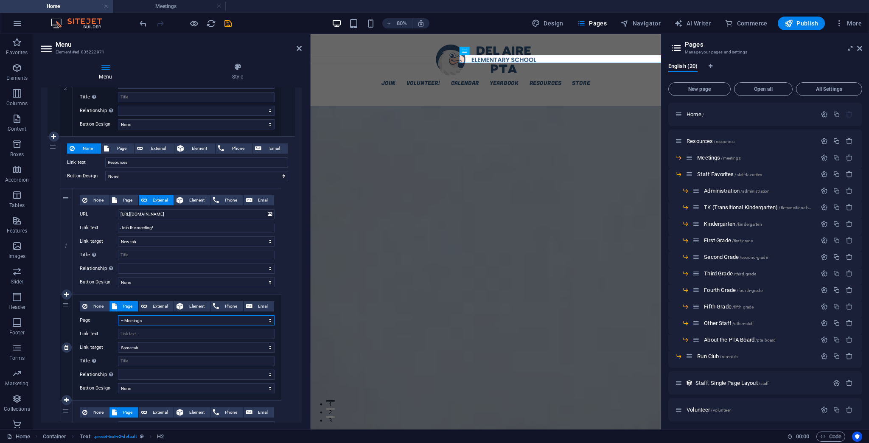
select select
click at [149, 331] on input "Link text" at bounding box center [196, 334] width 157 height 10
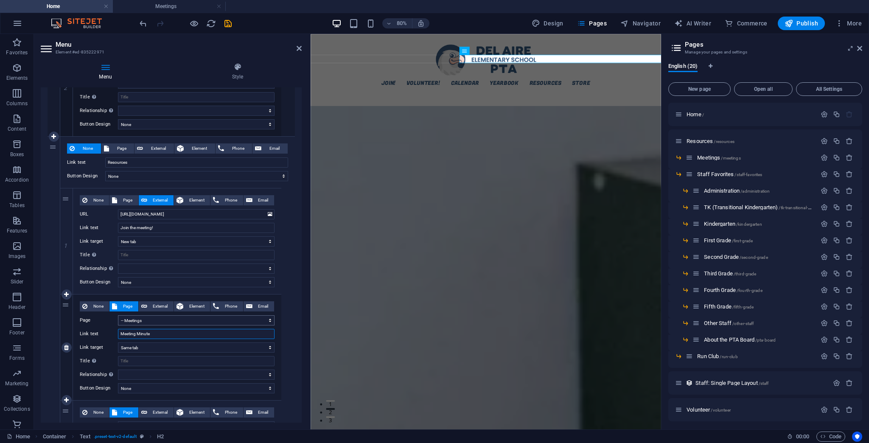
type input "Meeting Minutes"
select select
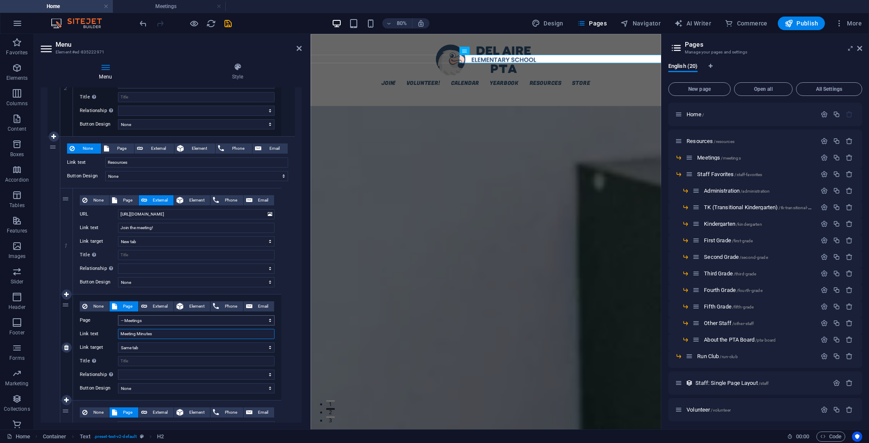
select select
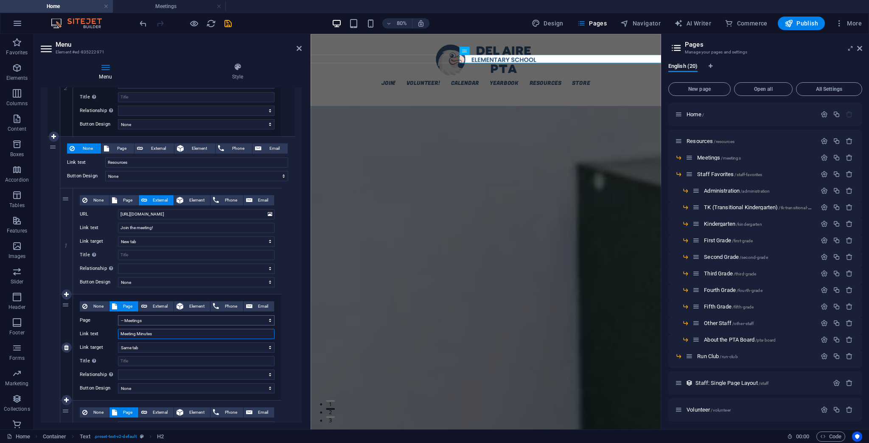
select select
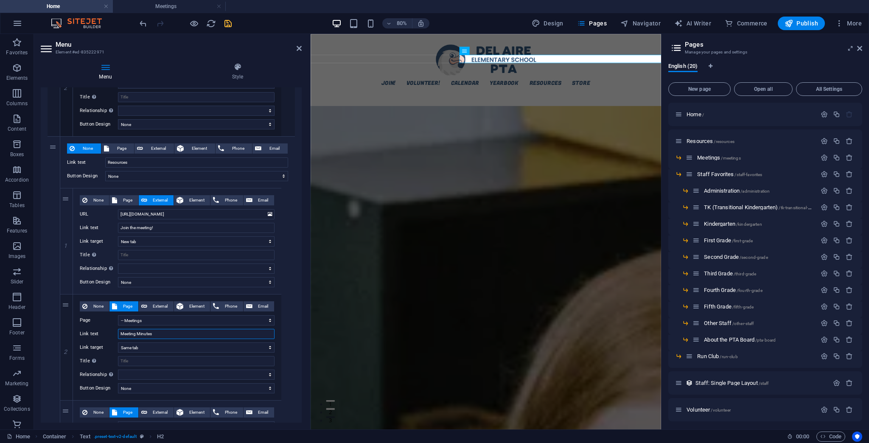
type input "Meeting Minutes"
click at [229, 25] on icon "save" at bounding box center [228, 24] width 10 height 10
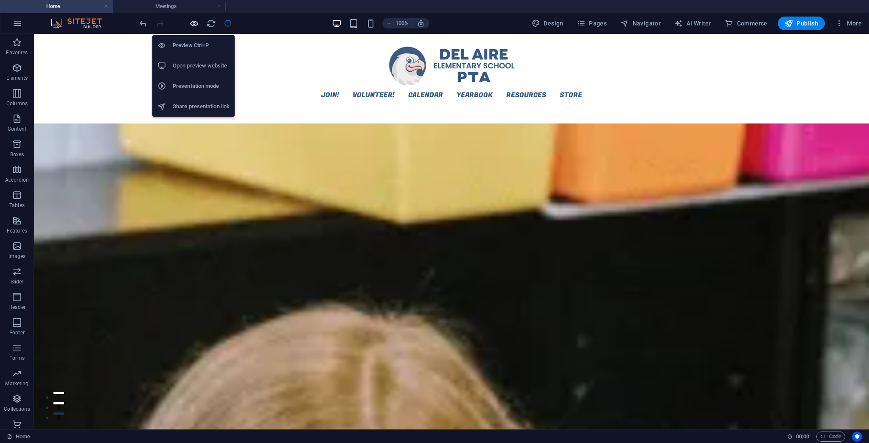
click at [191, 23] on icon "button" at bounding box center [194, 24] width 10 height 10
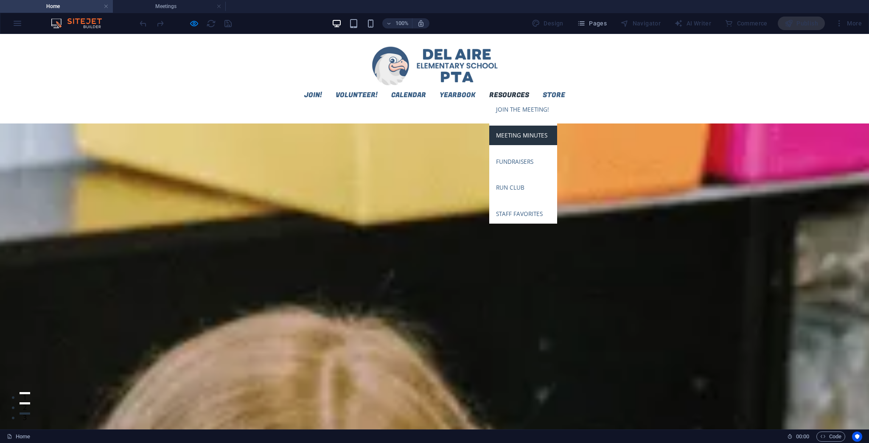
click at [557, 126] on link "Meeting Minutes" at bounding box center [523, 136] width 68 height 20
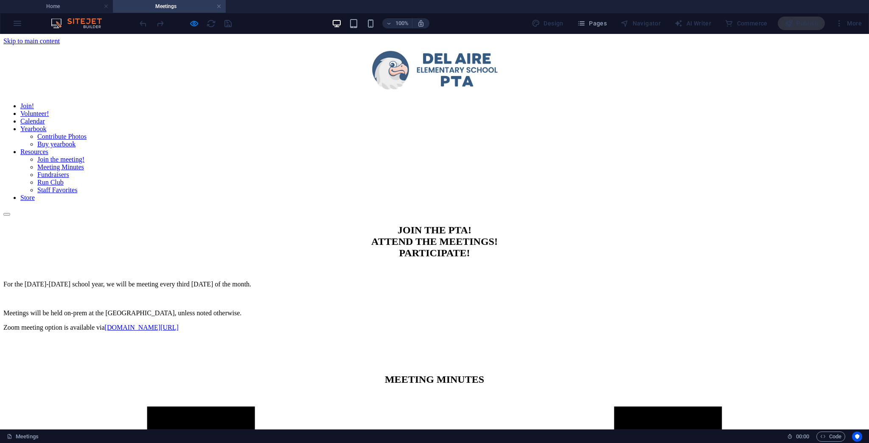
click at [809, 81] on div "Join! Volunteer! Calendar Yearbook Contribute Photos Buy yearbook Resources Joi…" at bounding box center [434, 130] width 862 height 171
click at [199, 24] on div at bounding box center [185, 24] width 95 height 14
click at [84, 163] on link "Meeting Minutes" at bounding box center [60, 166] width 47 height 7
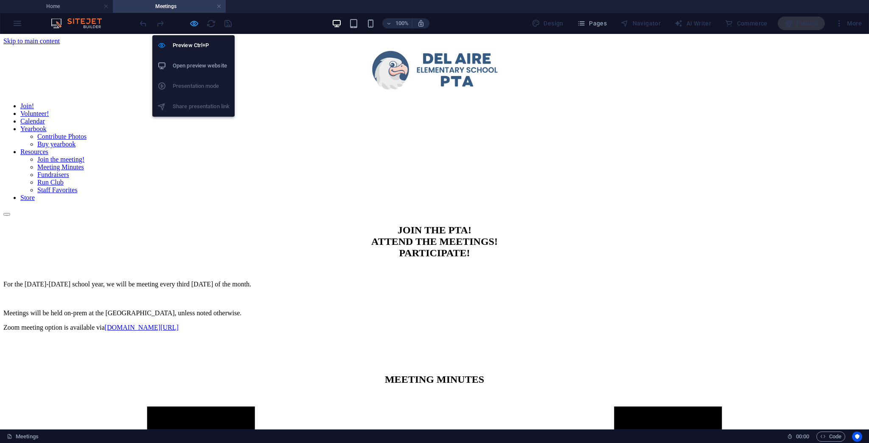
click at [195, 20] on icon "button" at bounding box center [194, 24] width 10 height 10
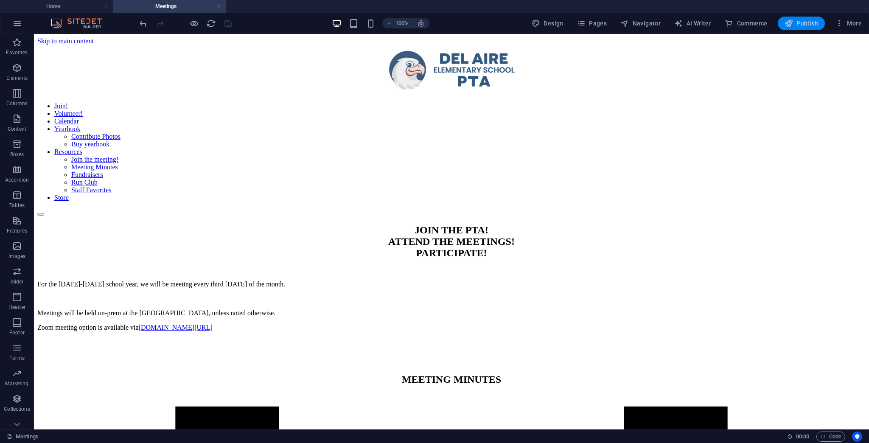
click at [805, 24] on span "Publish" at bounding box center [801, 23] width 34 height 8
